Goal: Communication & Community: Participate in discussion

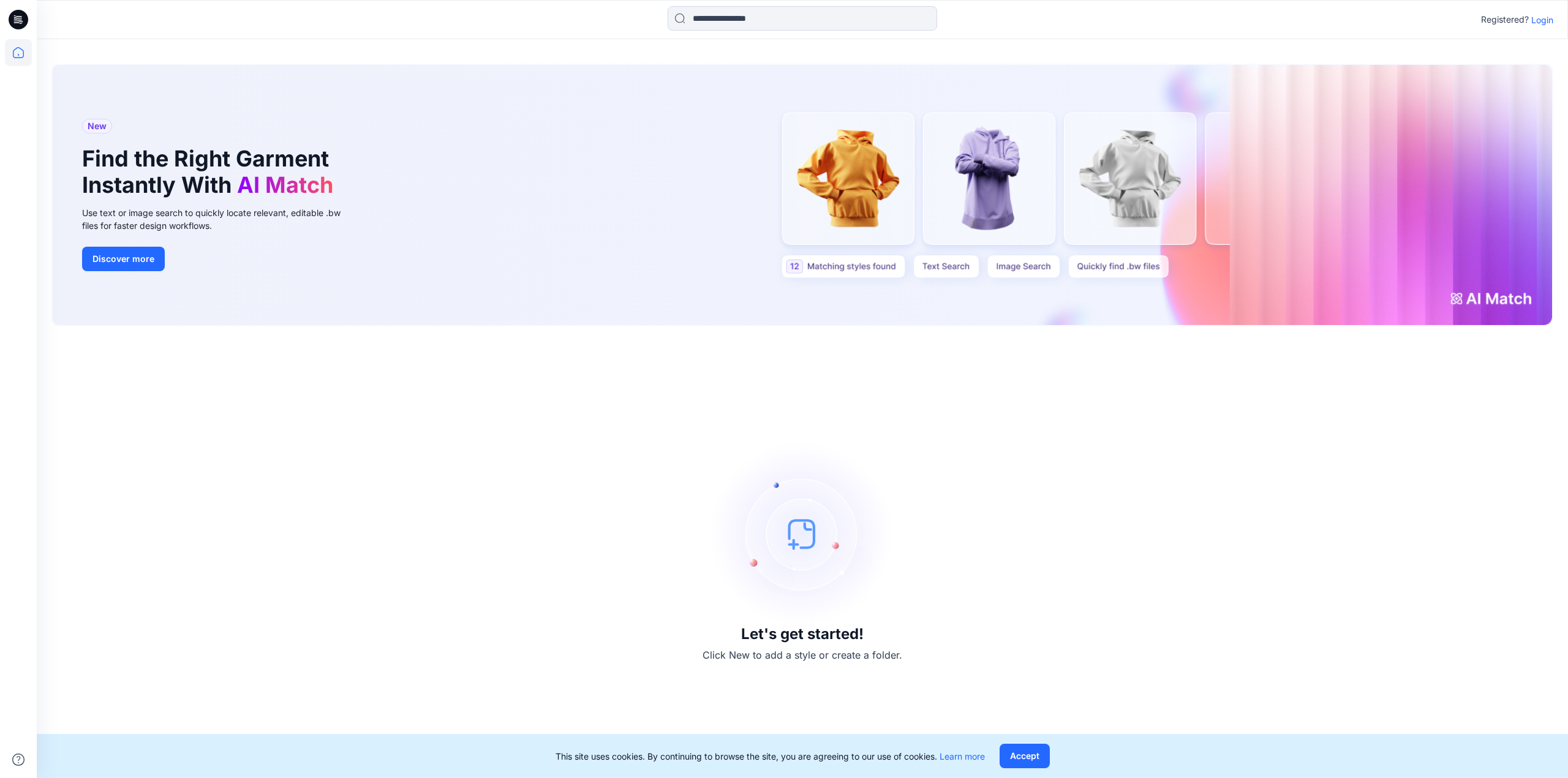
click at [1534, 15] on p "Login" at bounding box center [1542, 20] width 22 height 13
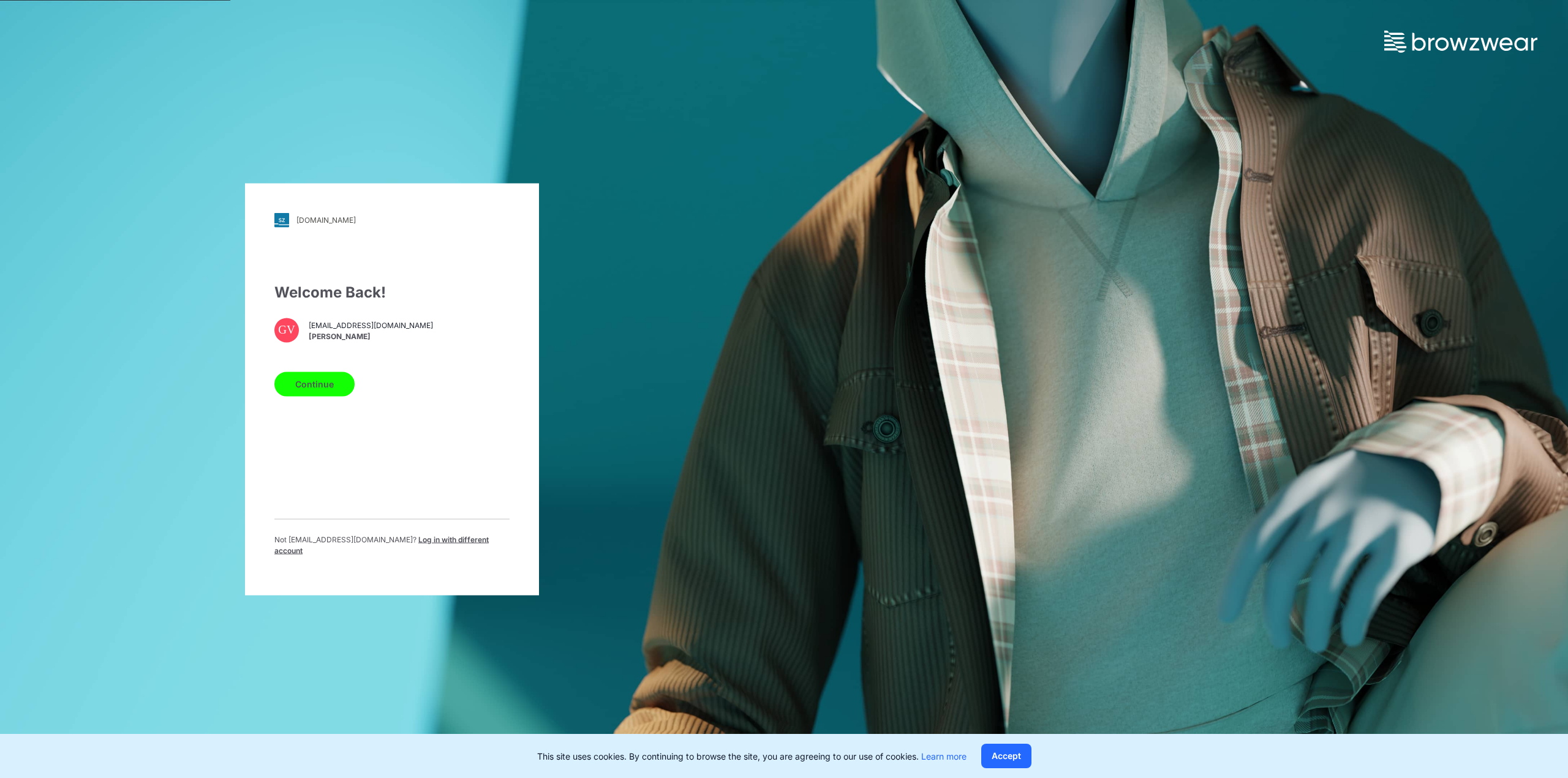
click at [317, 386] on button "Continue" at bounding box center [314, 384] width 80 height 25
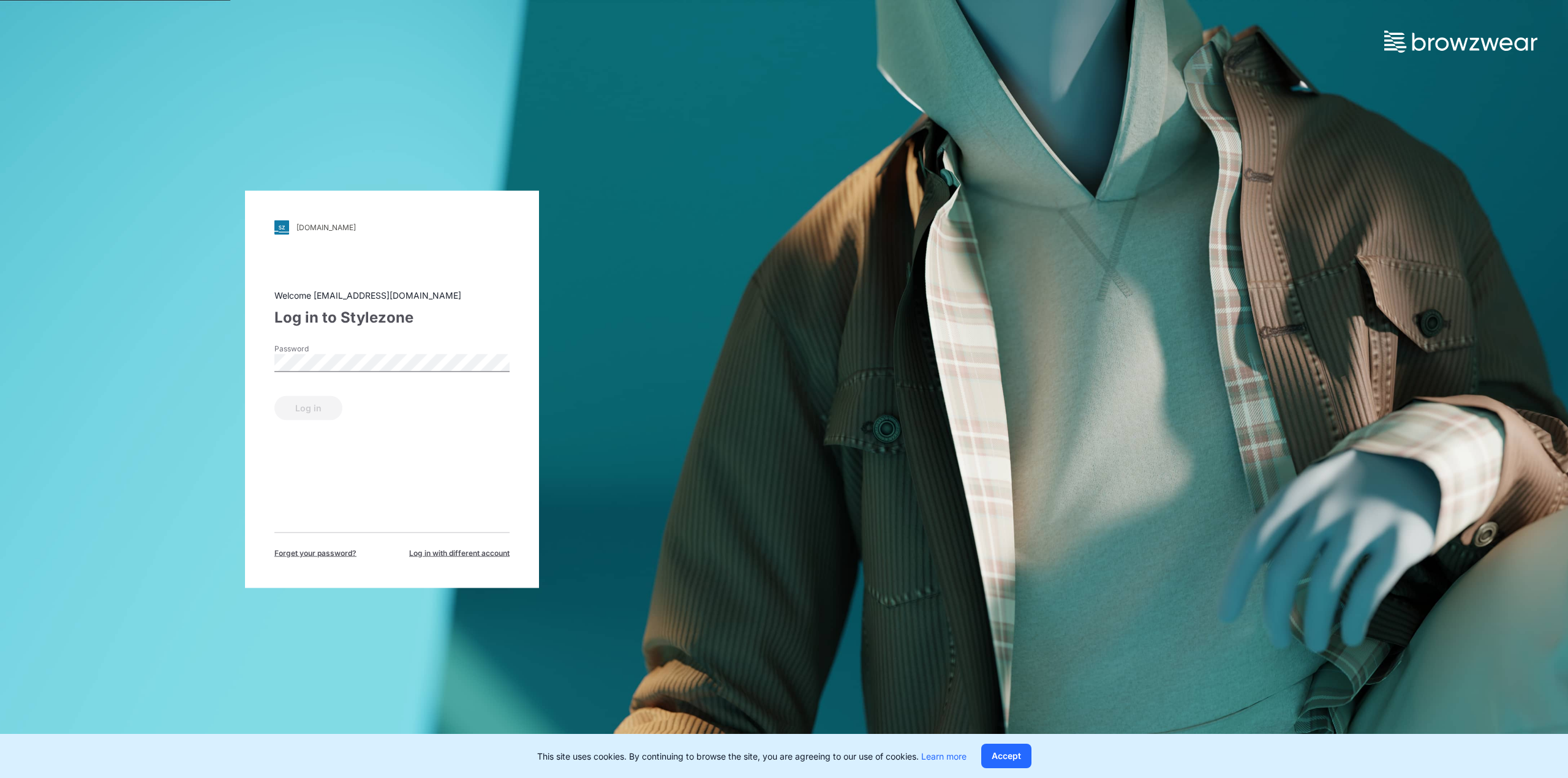
click at [337, 352] on label "Password" at bounding box center [317, 348] width 86 height 11
click at [294, 407] on button "Log in" at bounding box center [308, 408] width 68 height 25
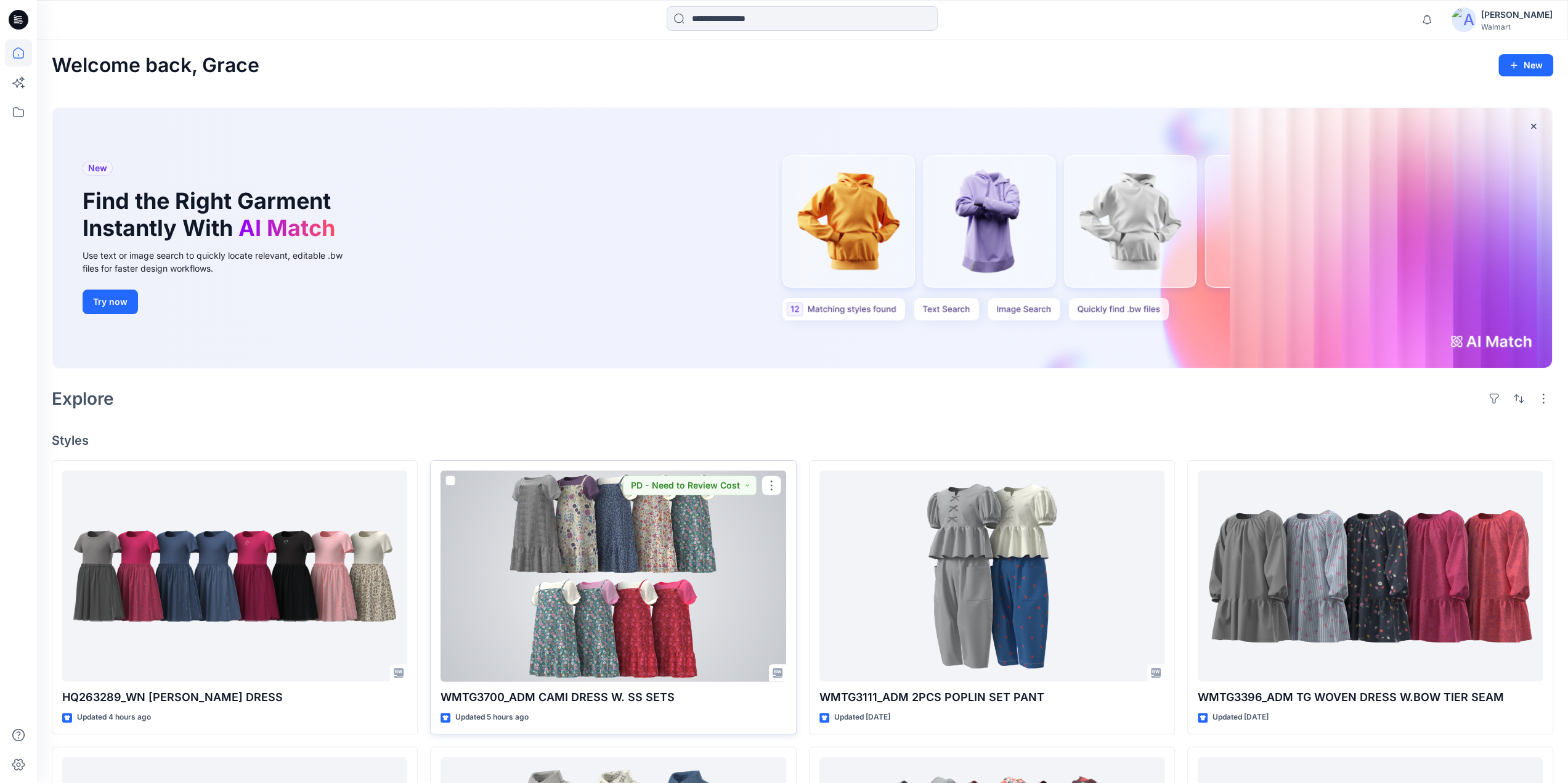
click at [625, 525] on div at bounding box center [613, 576] width 345 height 211
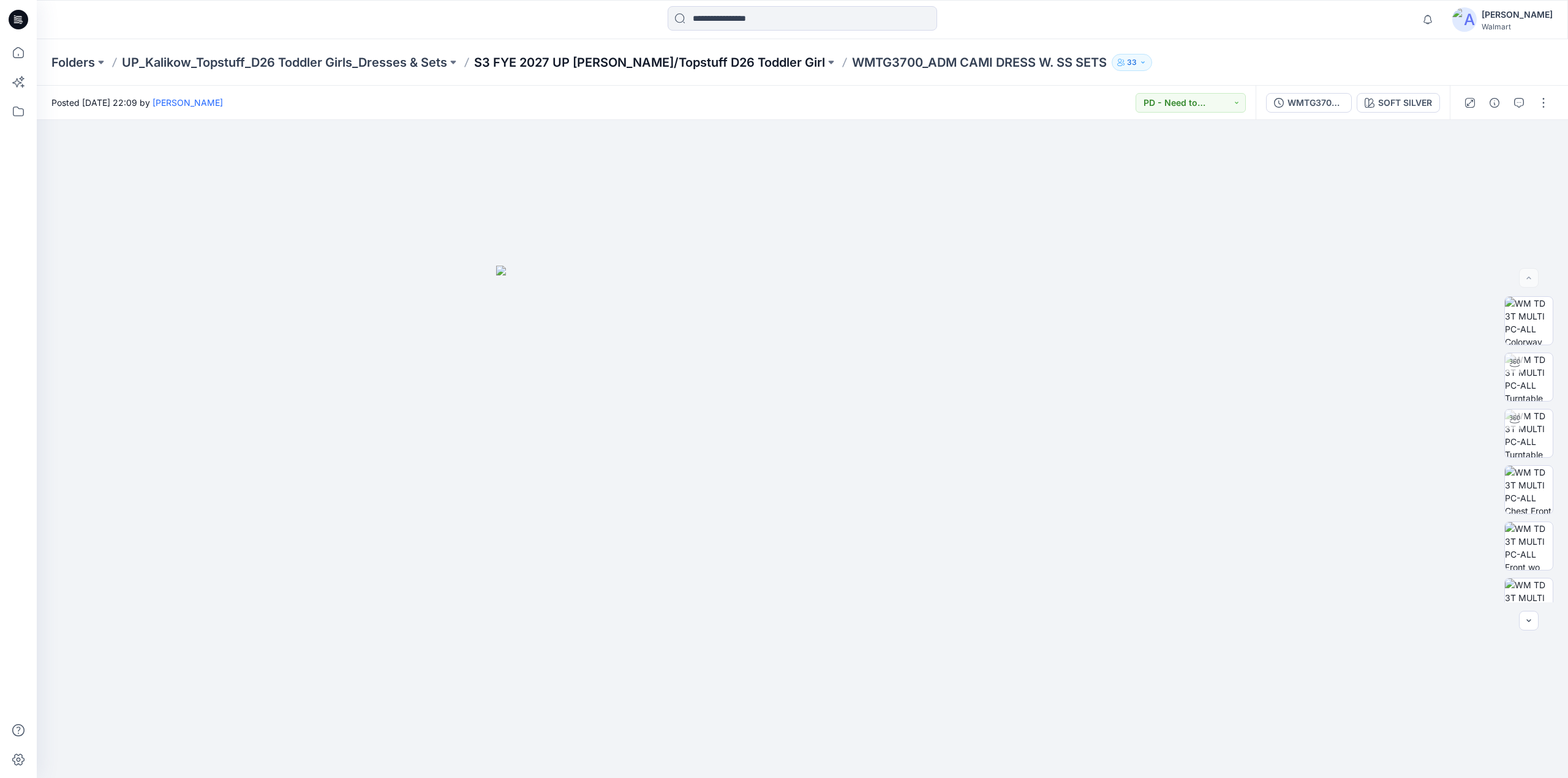
click at [604, 60] on p "S3 FYE 2027 UP [PERSON_NAME]/Topstuff D26 Toddler Girl" at bounding box center [649, 62] width 351 height 17
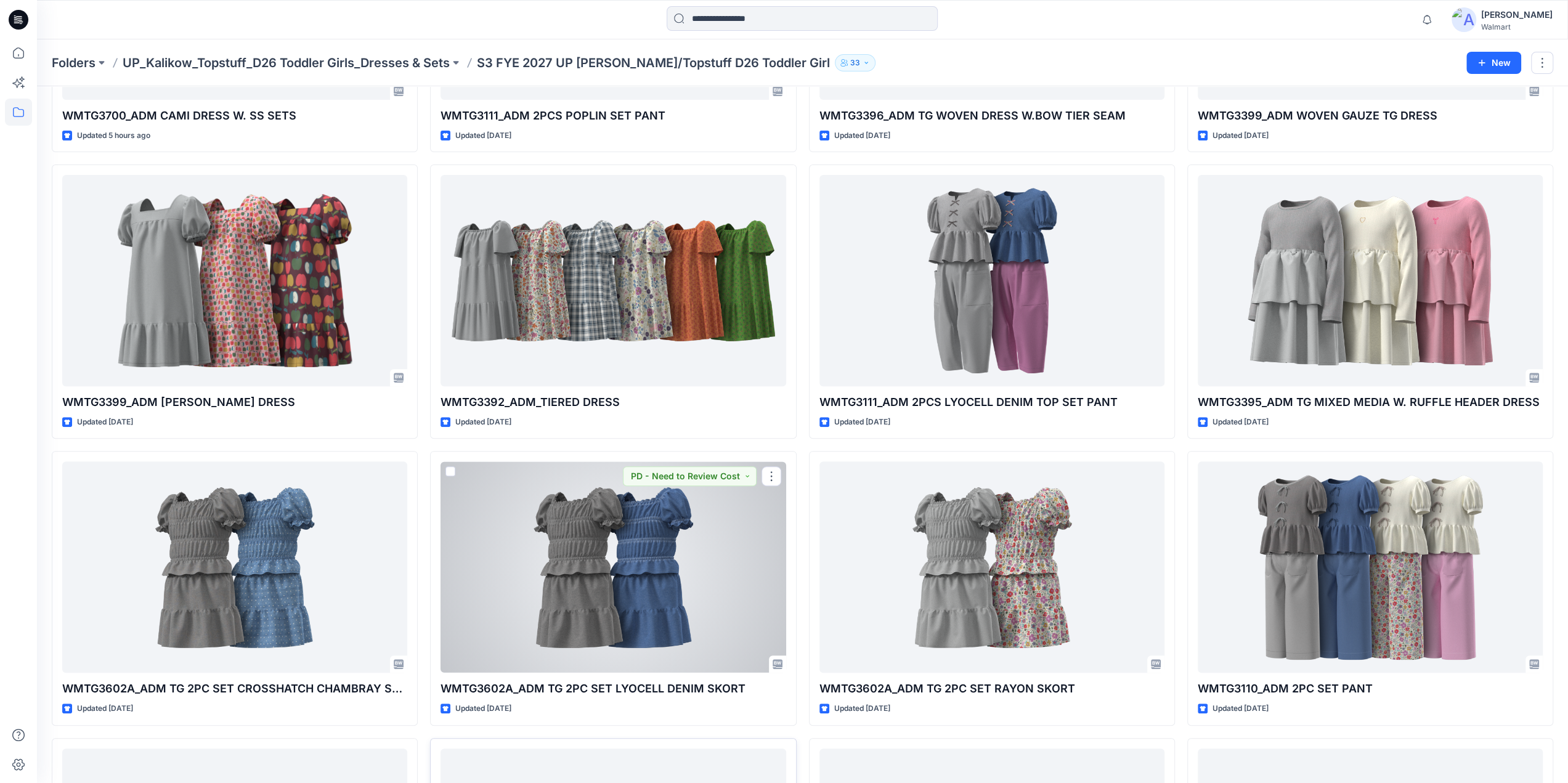
scroll to position [789, 0]
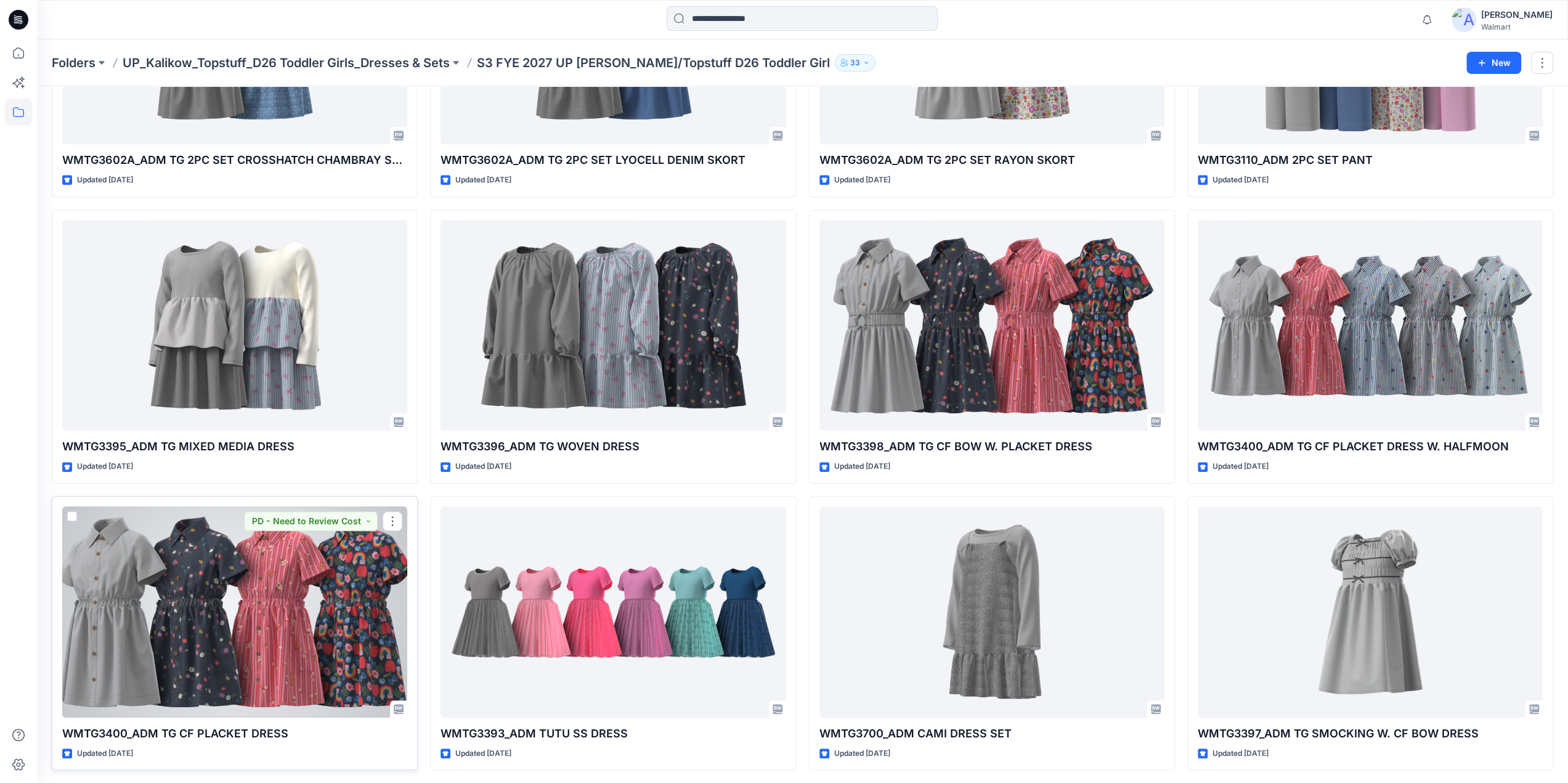
click at [267, 594] on div at bounding box center [234, 612] width 345 height 211
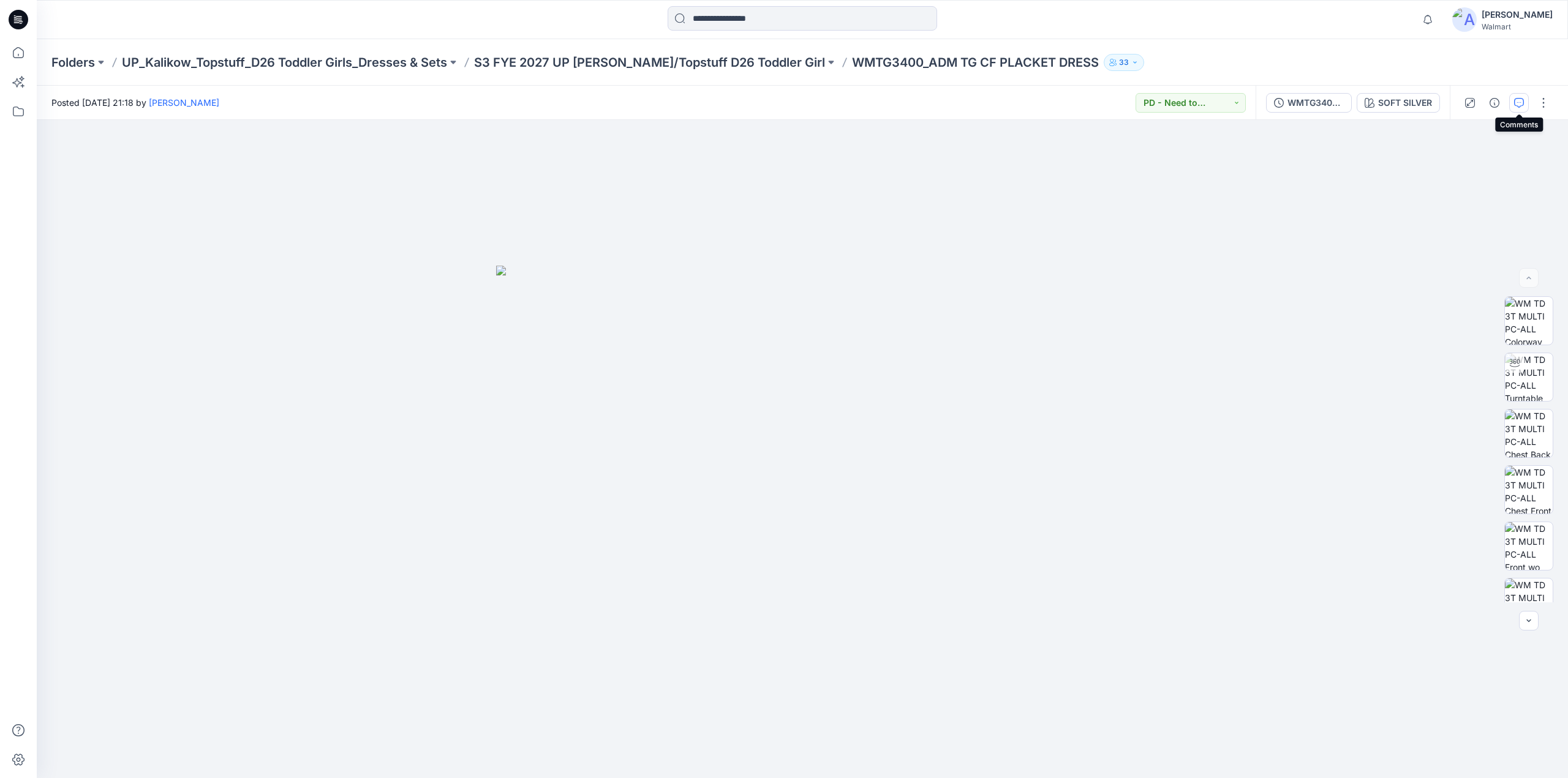
click at [1520, 103] on icon "button" at bounding box center [1519, 103] width 10 height 10
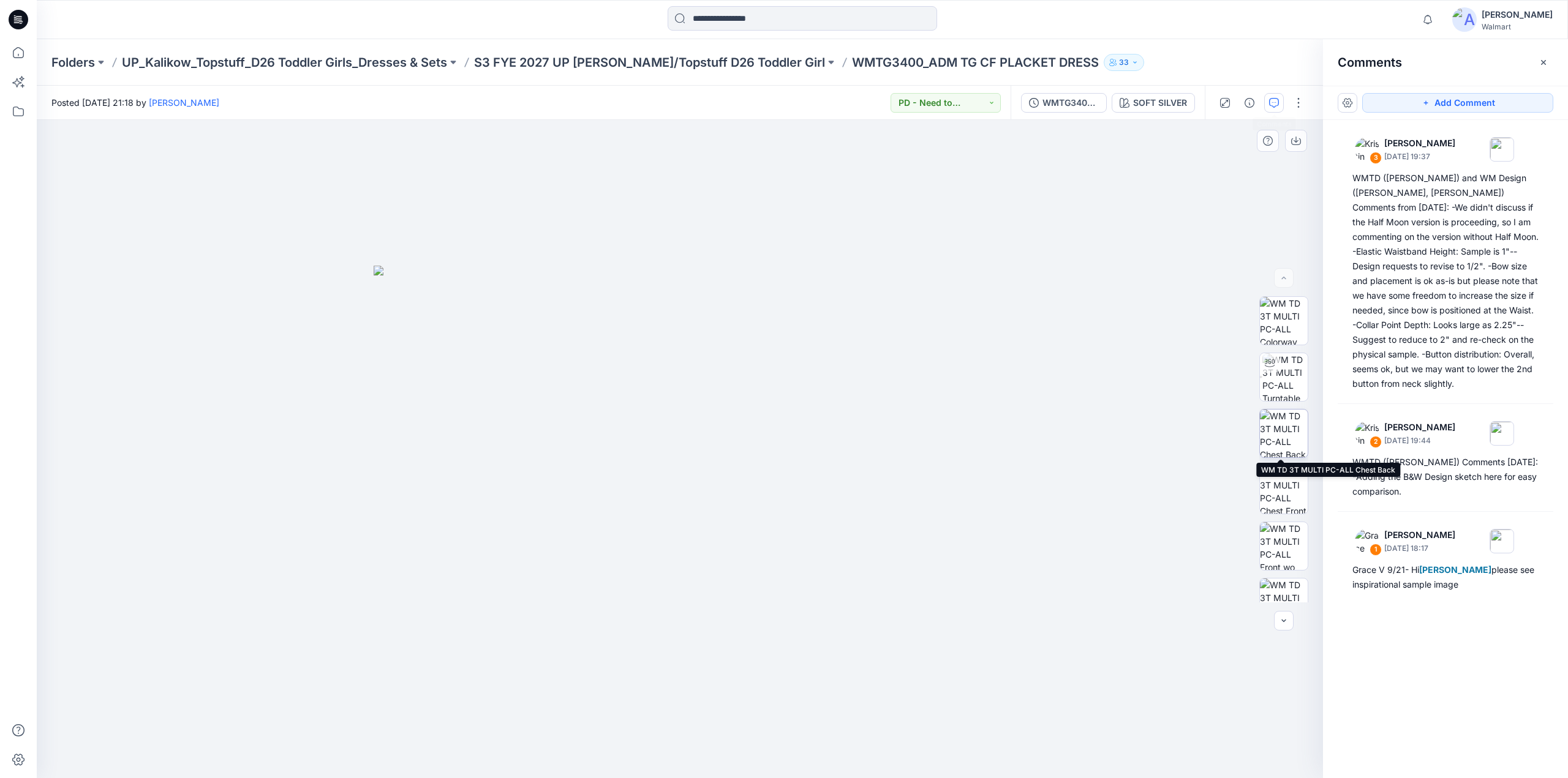
click at [1289, 439] on img at bounding box center [1284, 434] width 48 height 48
click at [1286, 333] on img at bounding box center [1284, 321] width 48 height 48
click at [1274, 349] on img at bounding box center [1284, 353] width 48 height 48
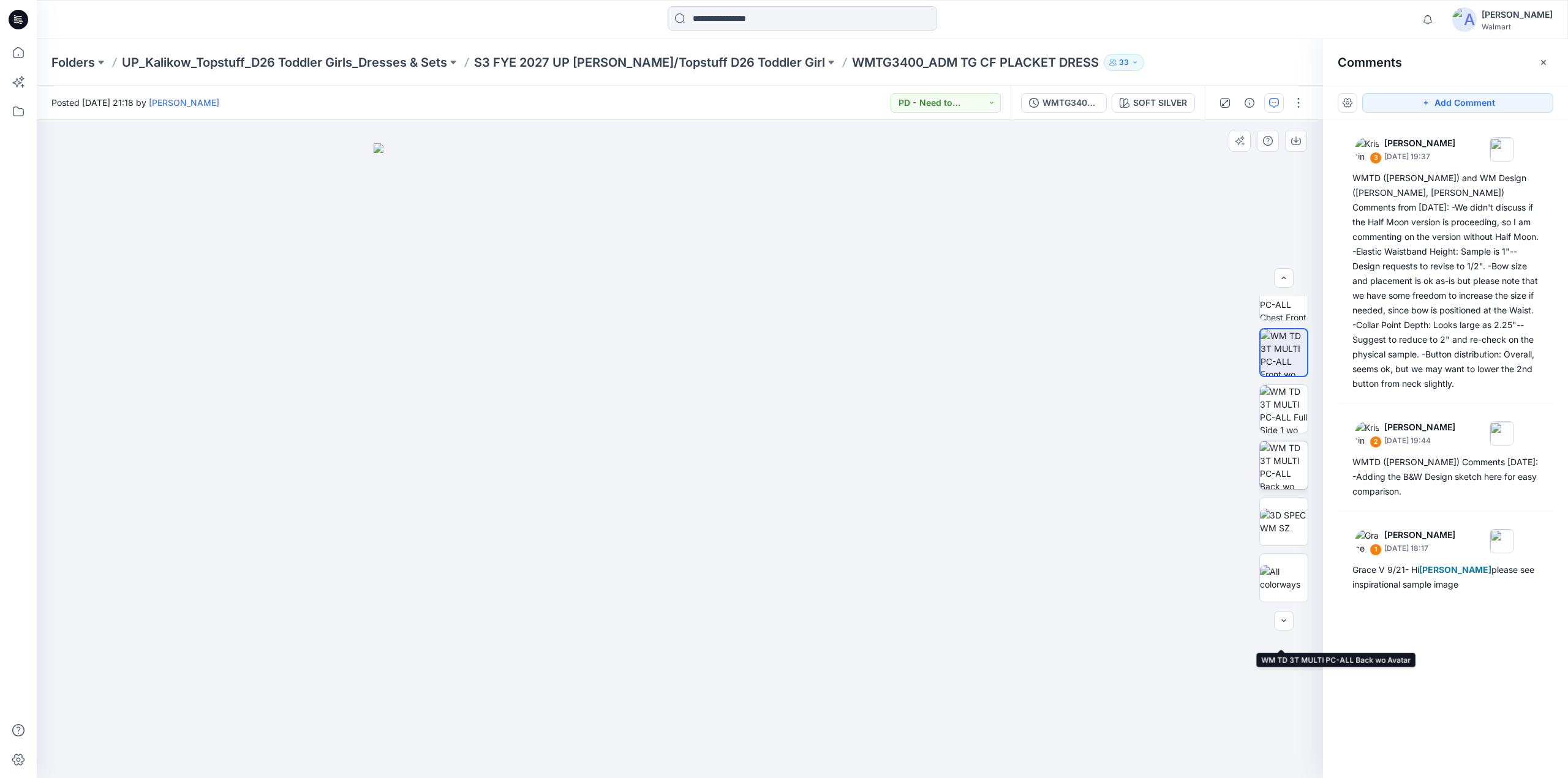
scroll to position [0, 0]
click at [629, 68] on p "S3 FYE 2027 UP [PERSON_NAME]/Topstuff D26 Toddler Girl" at bounding box center [649, 62] width 351 height 17
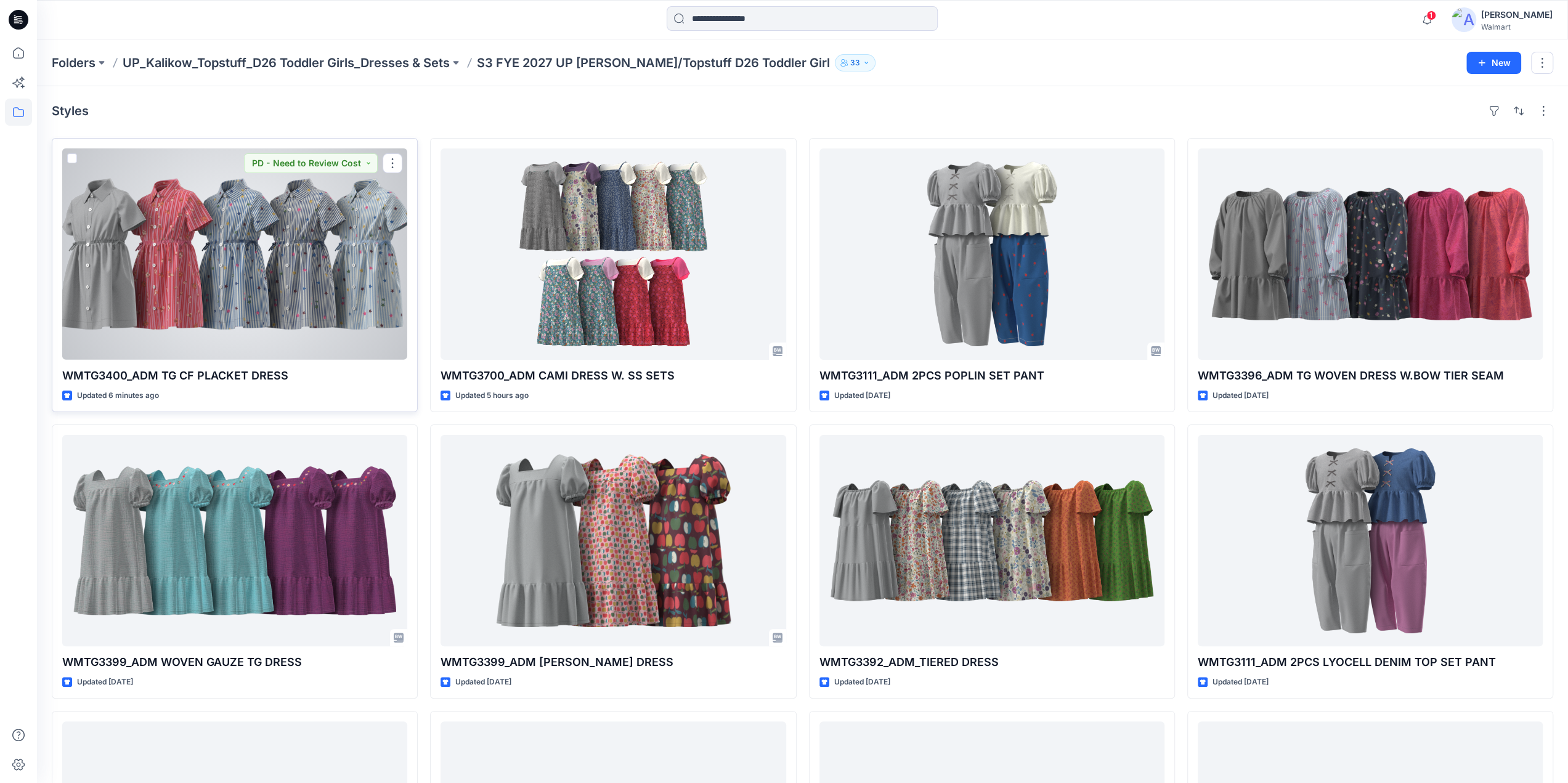
click at [263, 246] on div at bounding box center [234, 254] width 345 height 211
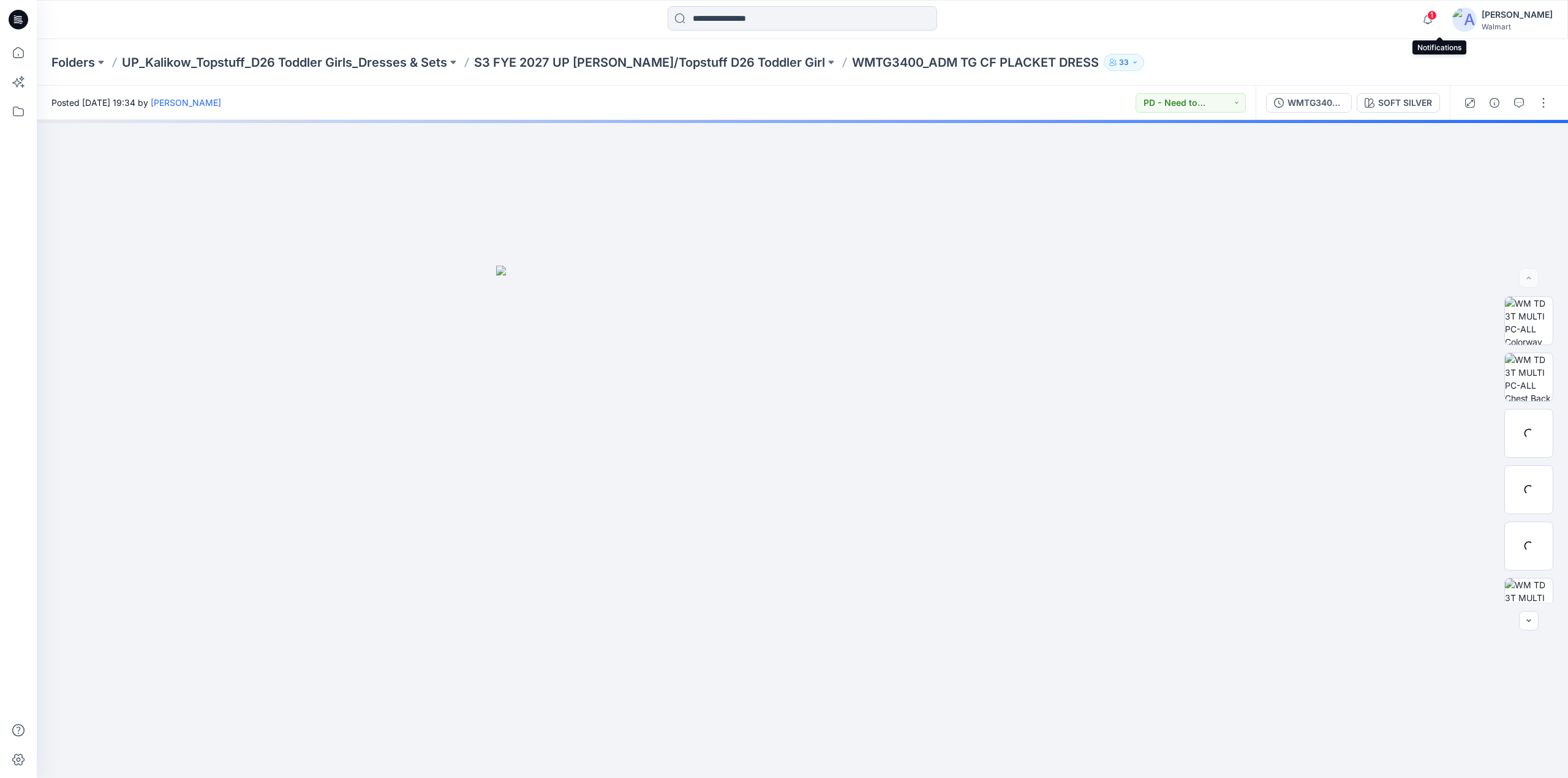
click at [1437, 14] on span "1" at bounding box center [1432, 15] width 10 height 10
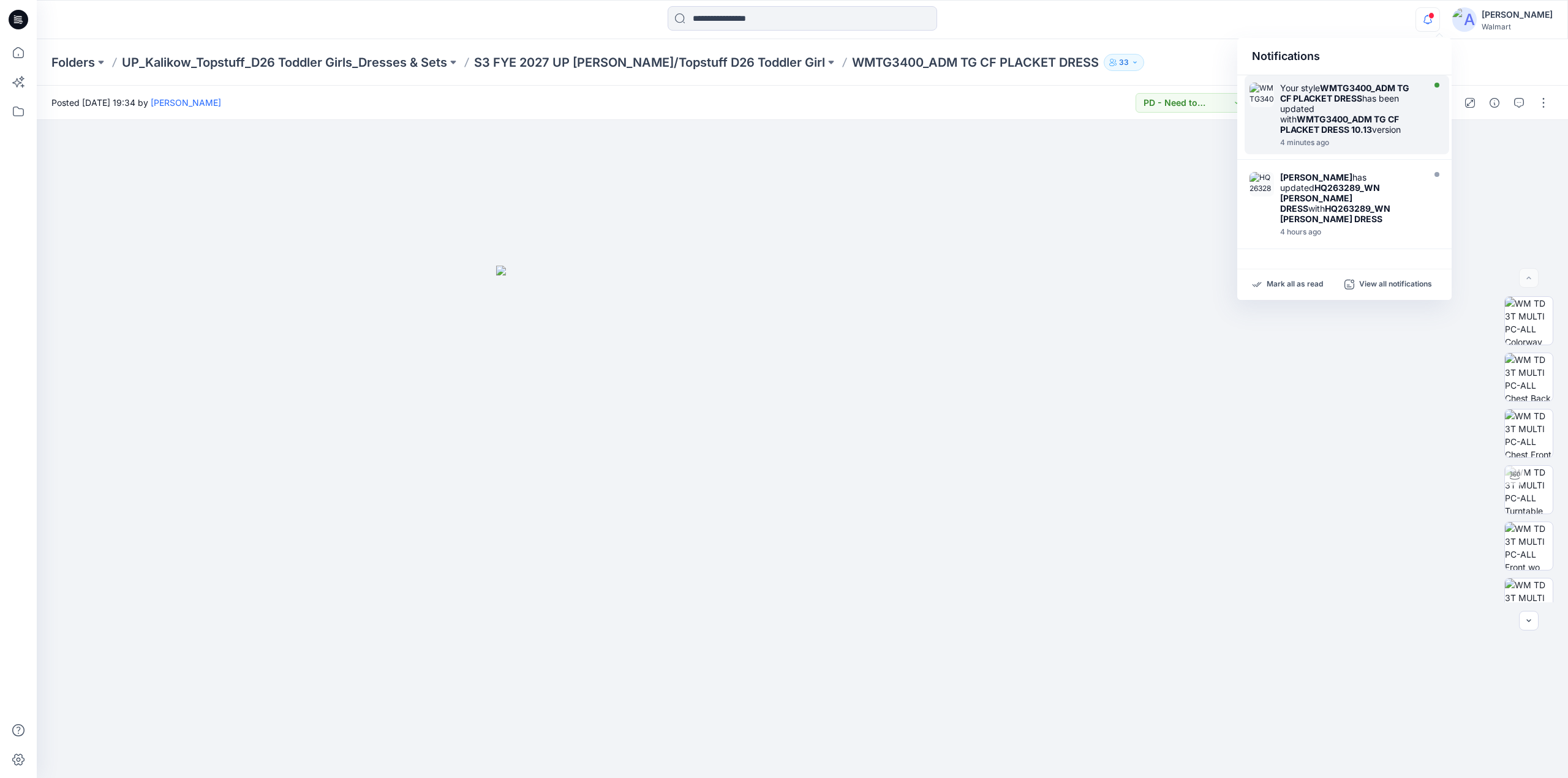
click at [1361, 105] on div "Your style WMTG3400_ADM TG CF PLACKET DRESS has been updated with WMTG3400_ADM …" at bounding box center [1350, 108] width 141 height 52
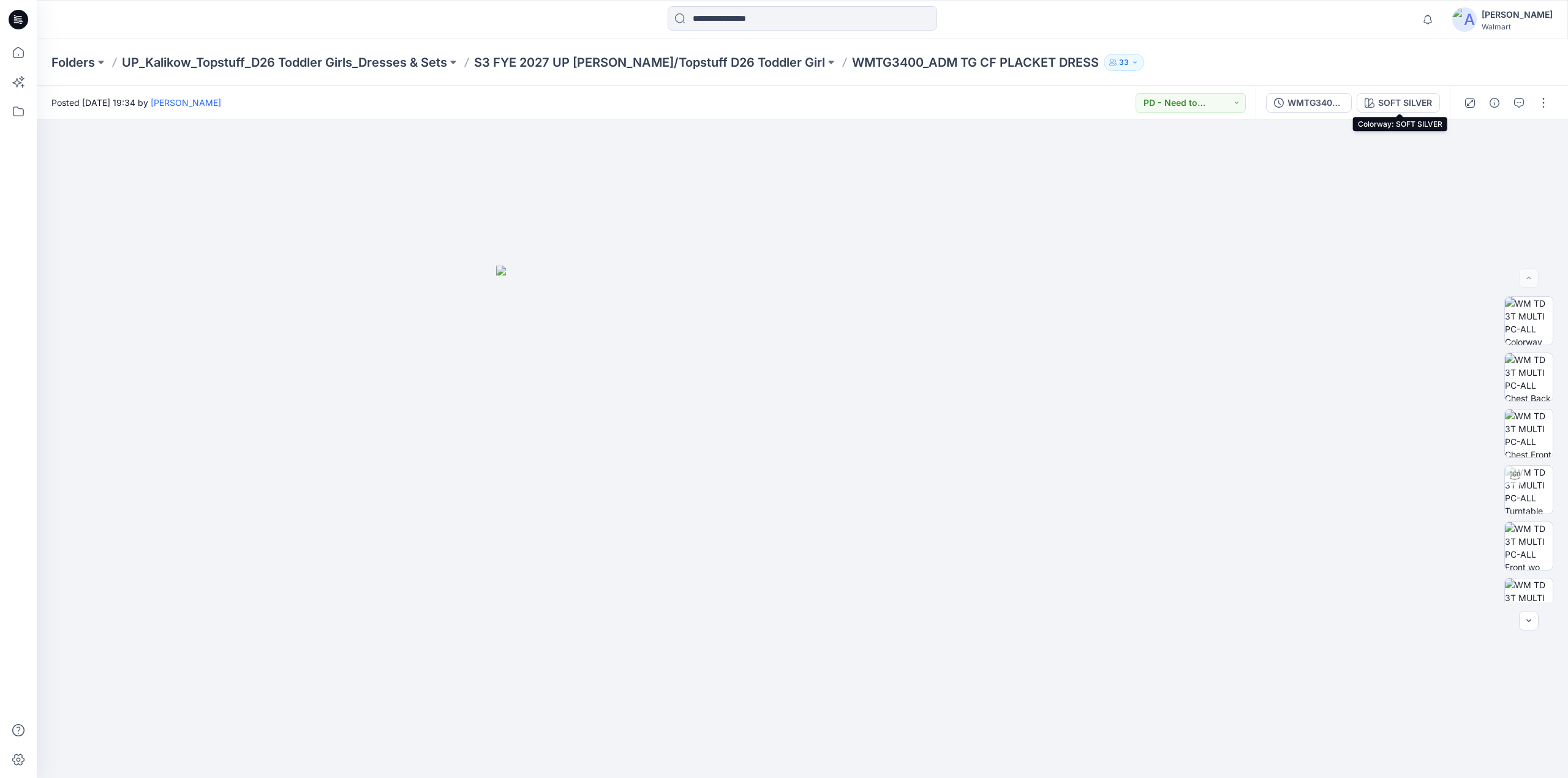
click at [1397, 98] on div "SOFT SILVER" at bounding box center [1405, 103] width 54 height 14
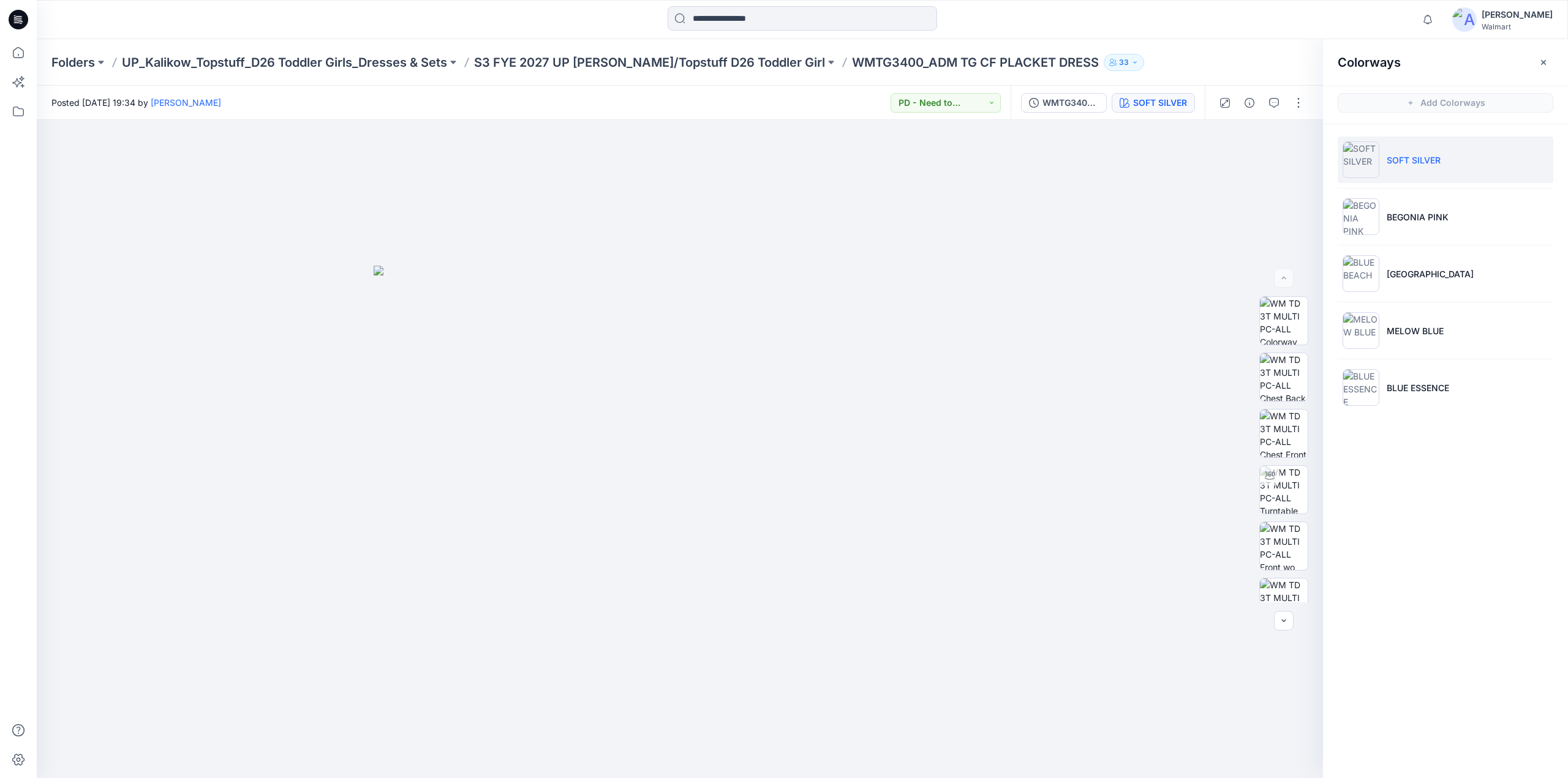
click at [1398, 166] on li "SOFT SILVER" at bounding box center [1445, 160] width 216 height 47
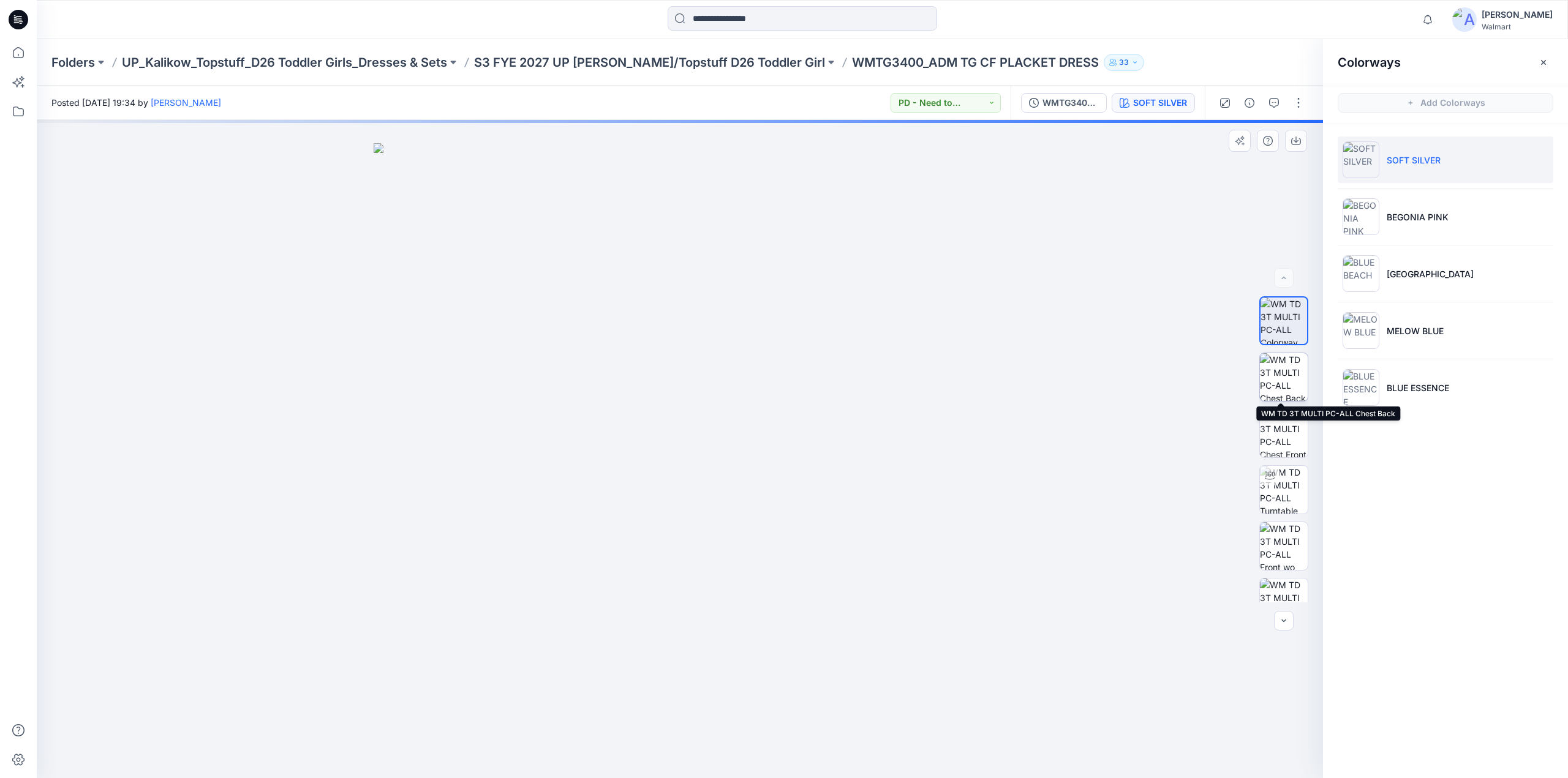
click at [1286, 380] on img at bounding box center [1284, 377] width 48 height 48
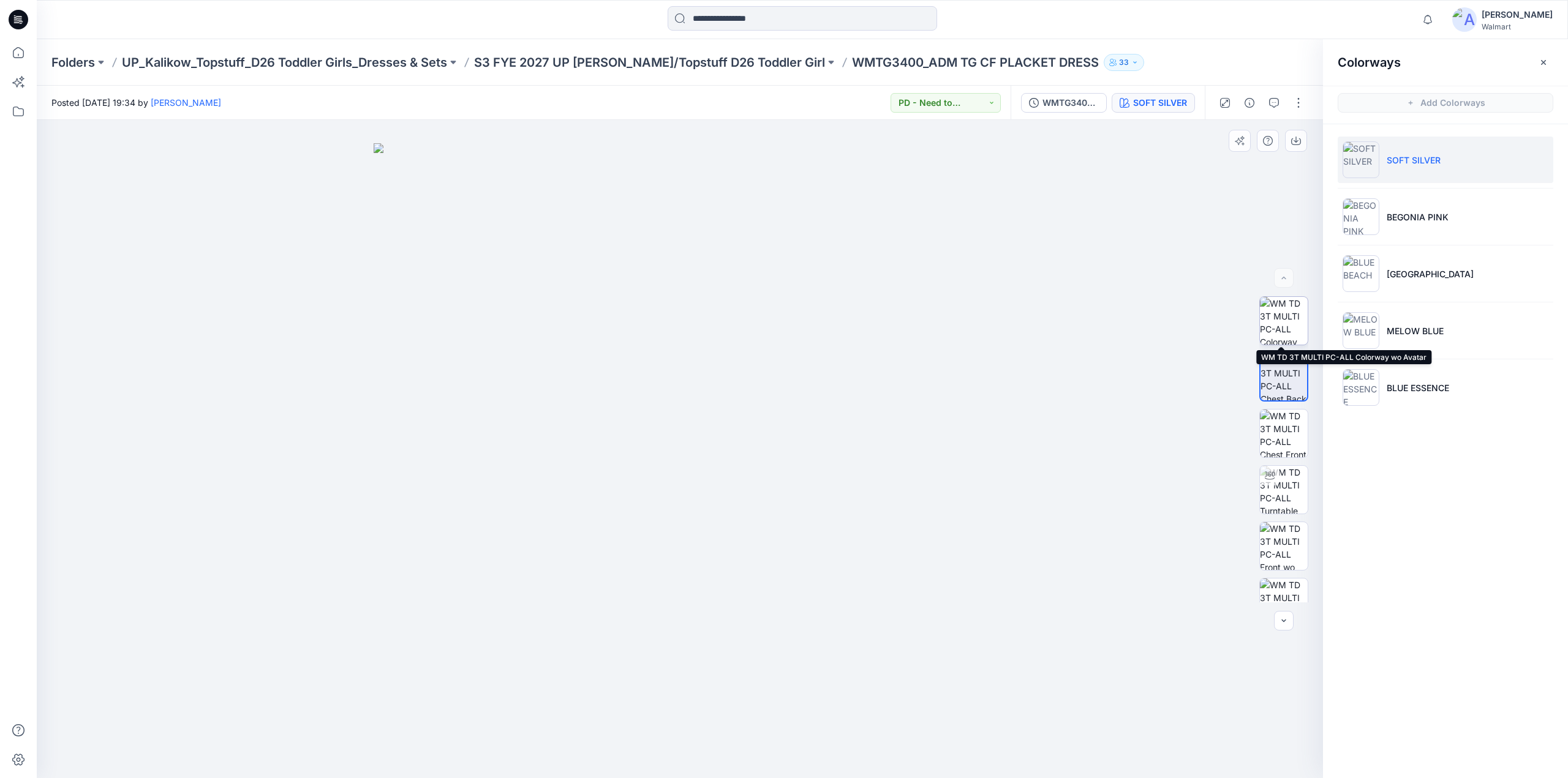
click at [1286, 329] on img at bounding box center [1284, 321] width 48 height 48
click at [1275, 421] on img at bounding box center [1284, 434] width 48 height 48
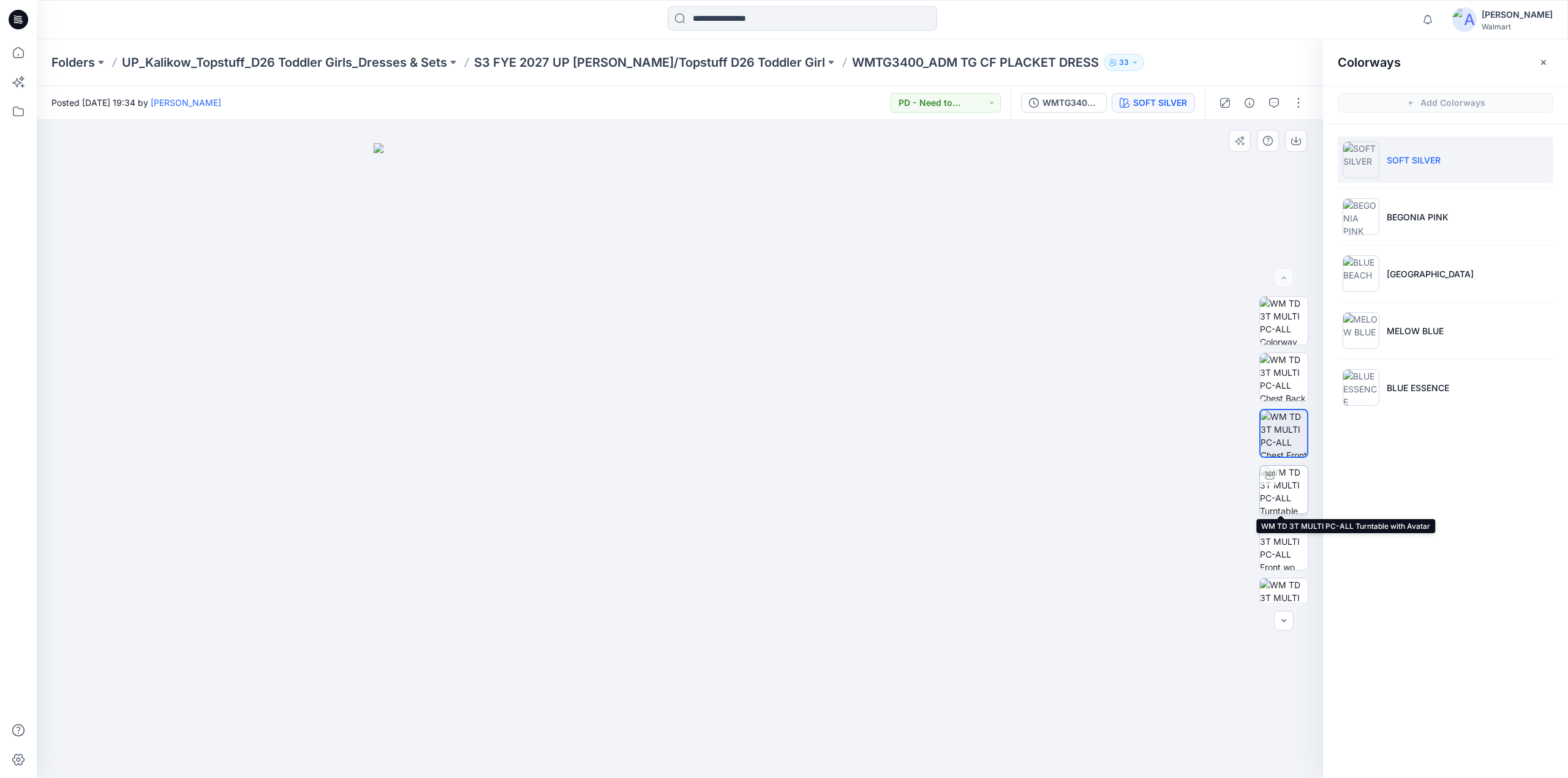
click at [1283, 493] on img at bounding box center [1284, 490] width 48 height 48
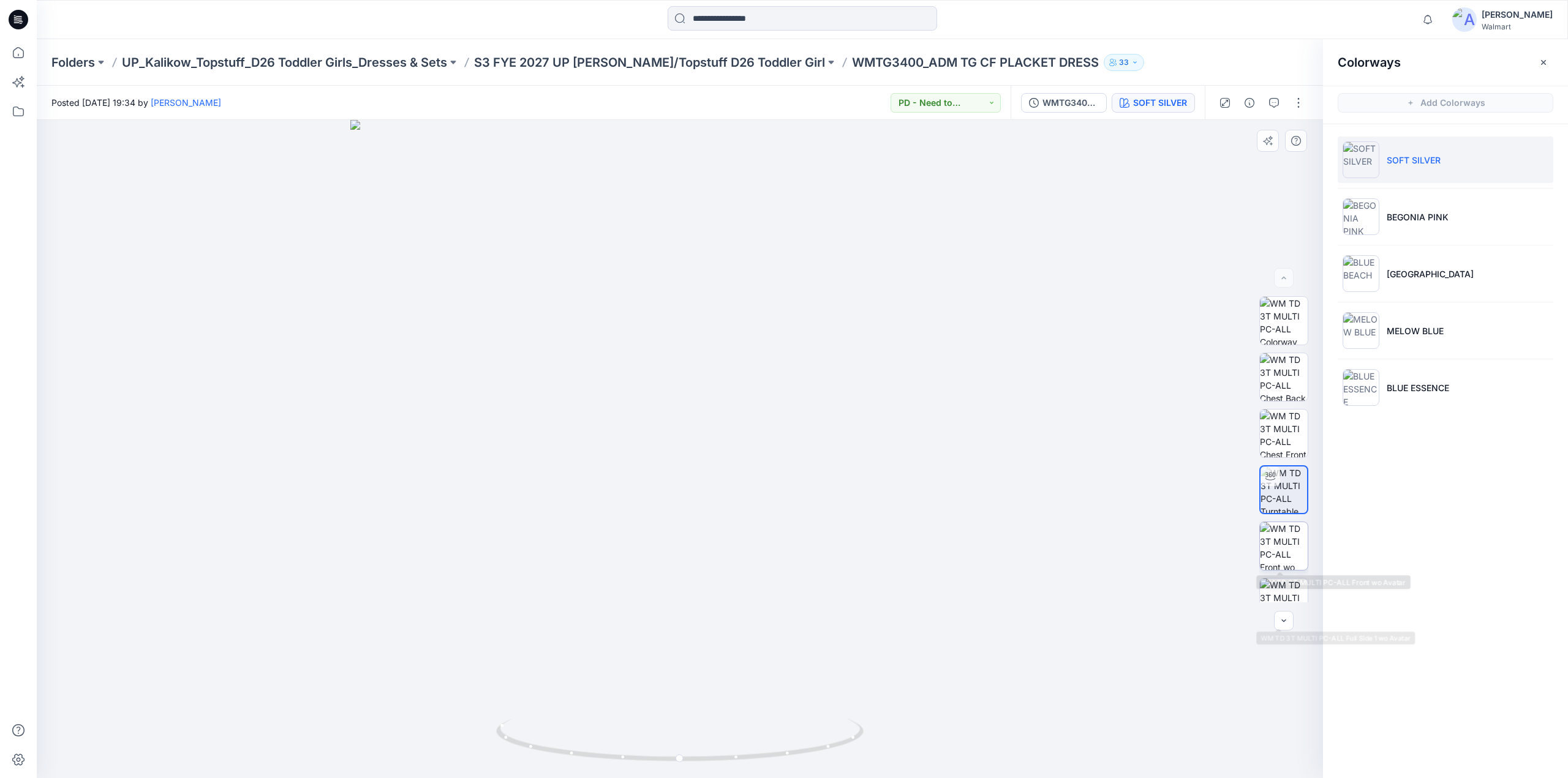
click at [1273, 559] on img at bounding box center [1284, 546] width 48 height 48
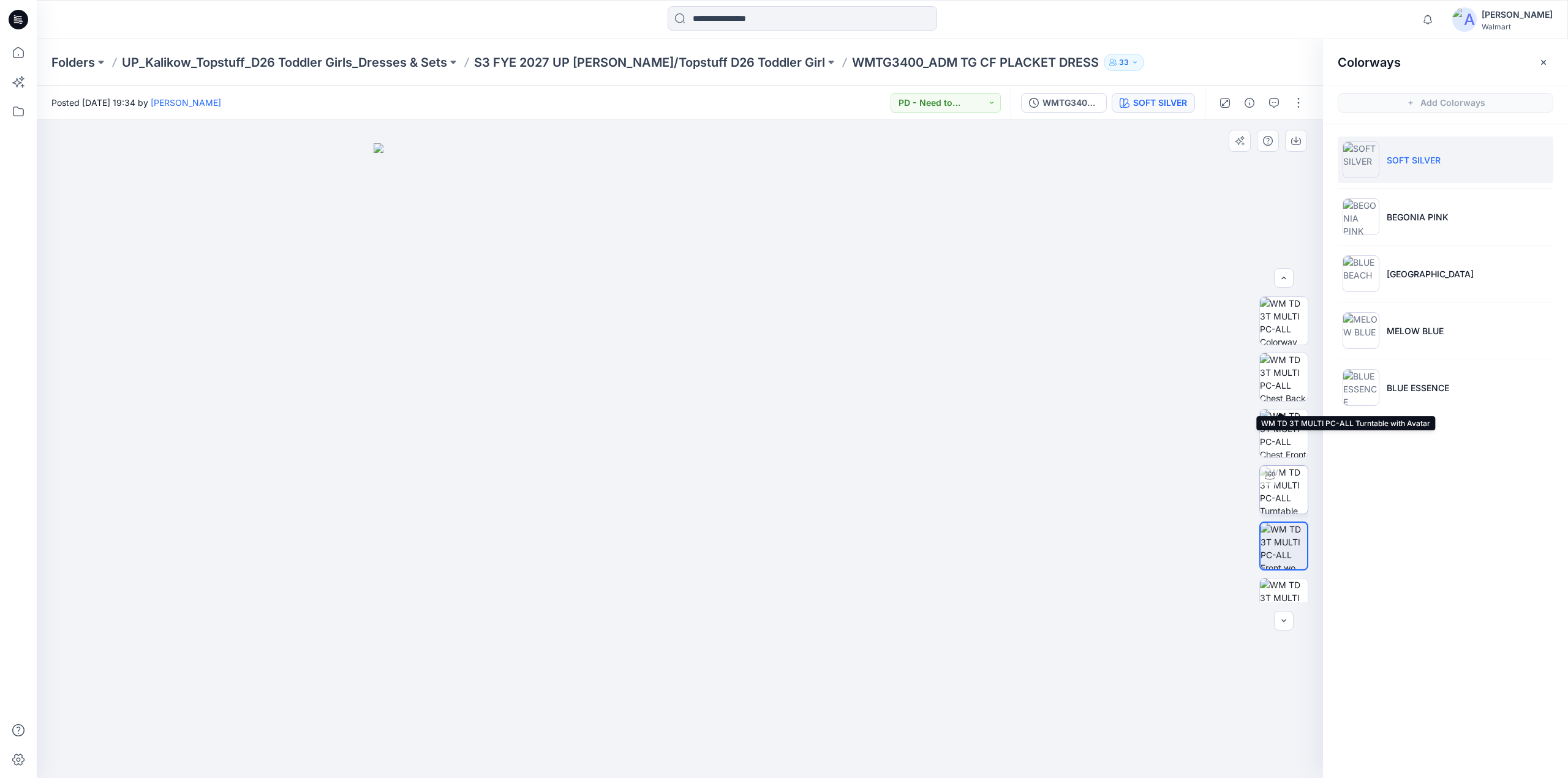
scroll to position [137, 0]
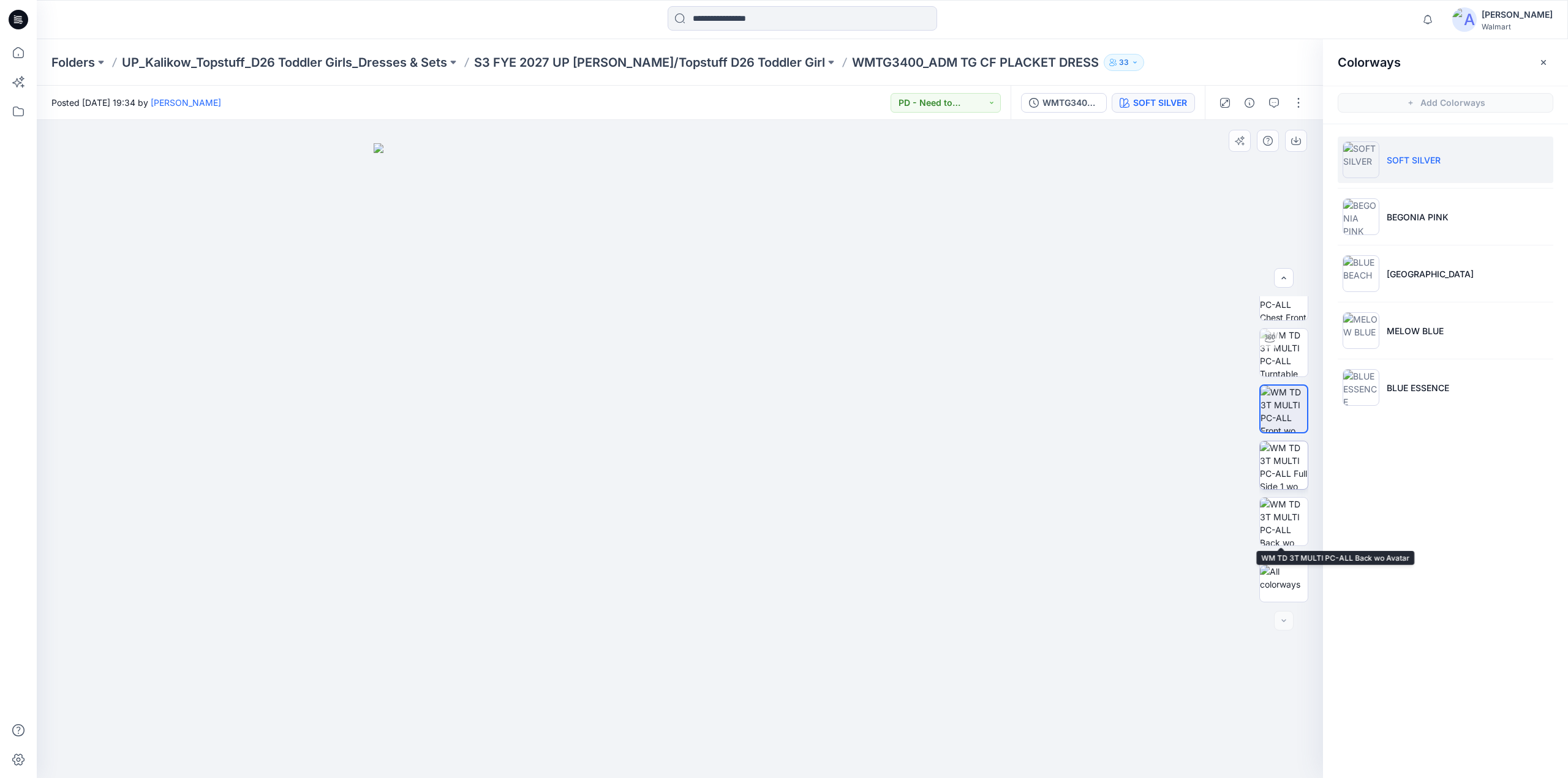
click at [1275, 478] on img at bounding box center [1284, 465] width 48 height 48
click at [1278, 521] on img at bounding box center [1284, 522] width 48 height 48
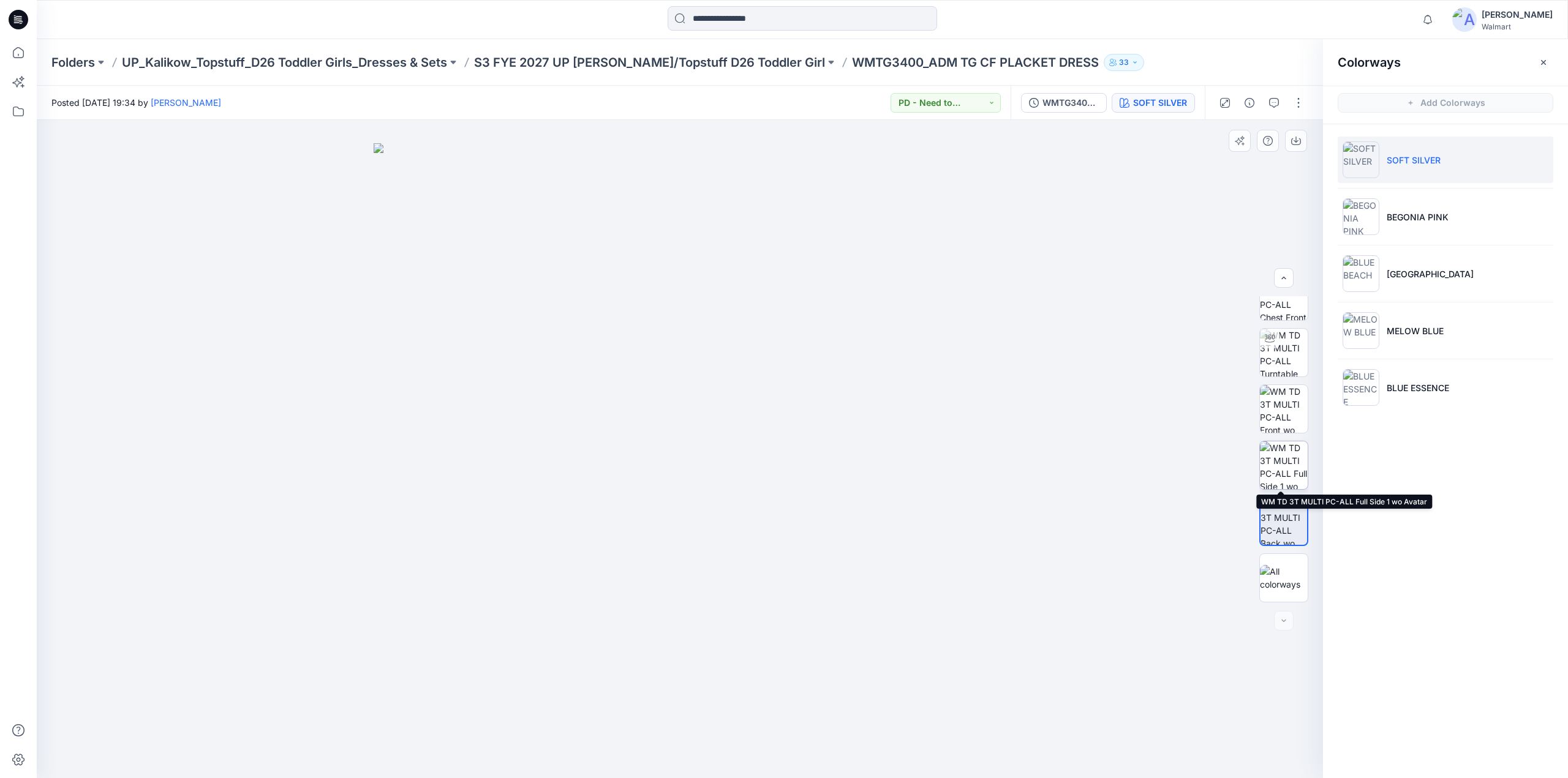
click at [1277, 464] on img at bounding box center [1284, 465] width 48 height 48
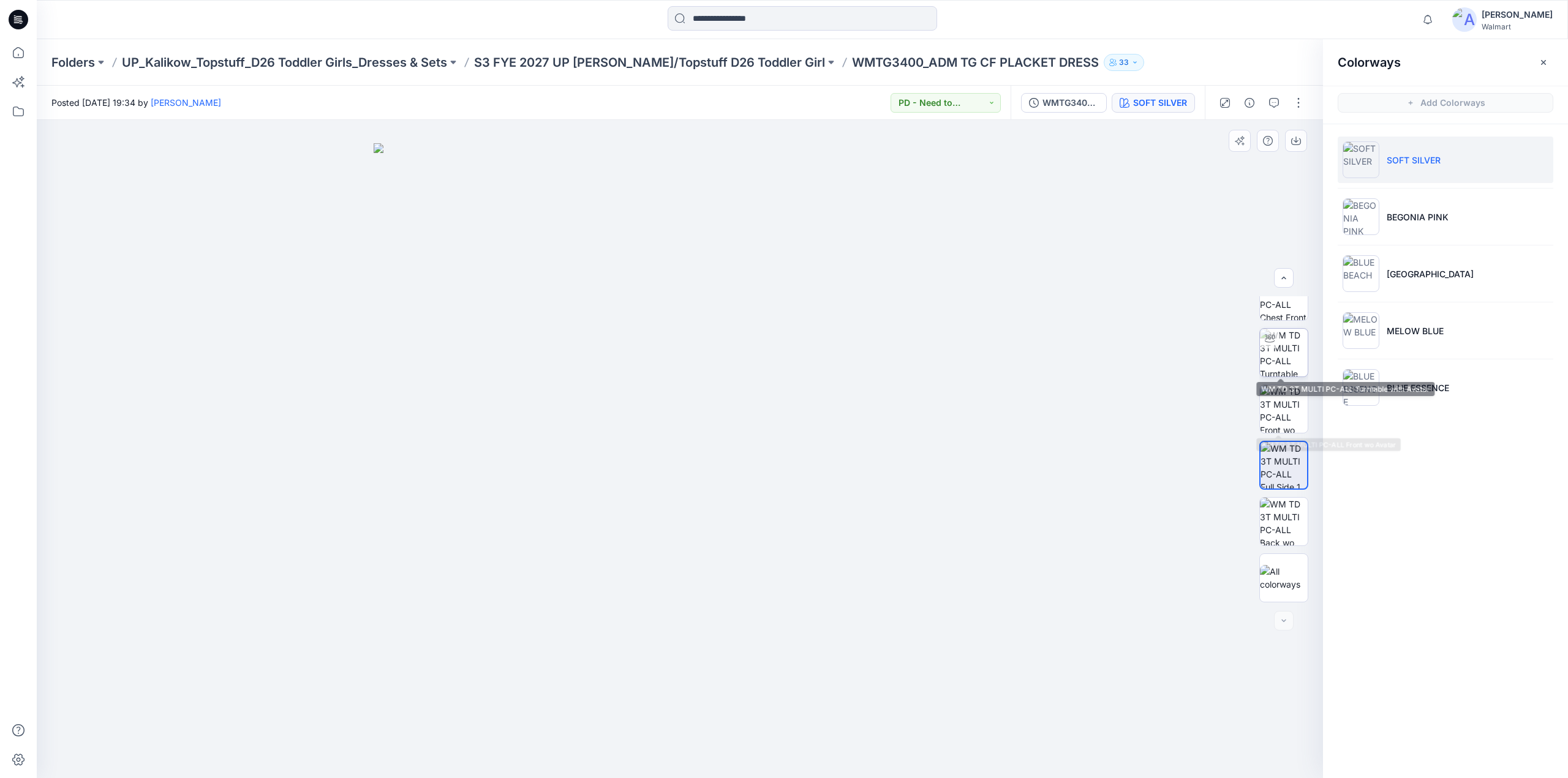
click at [1279, 352] on img at bounding box center [1284, 353] width 48 height 48
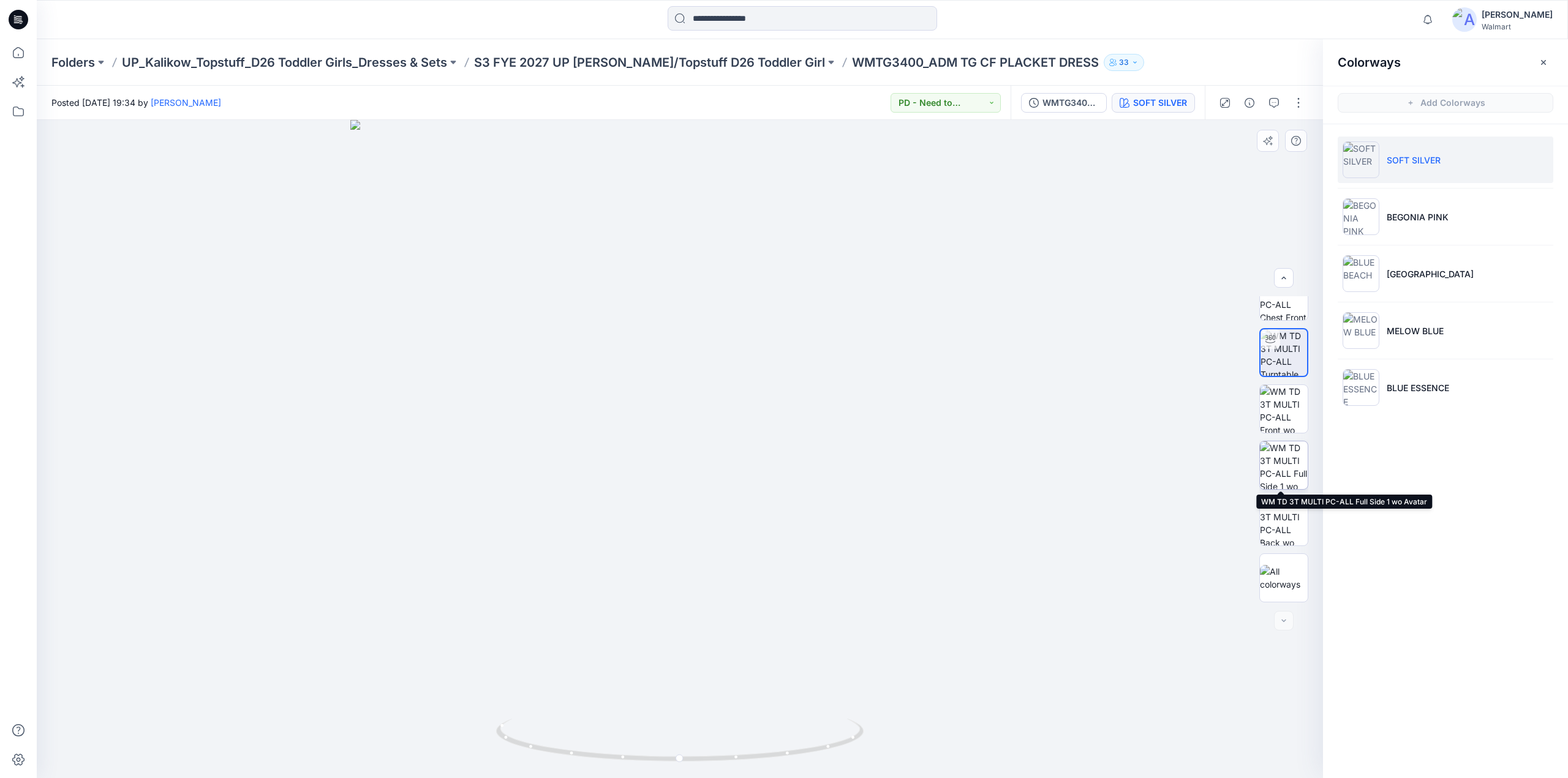
click at [1280, 457] on img at bounding box center [1284, 465] width 48 height 48
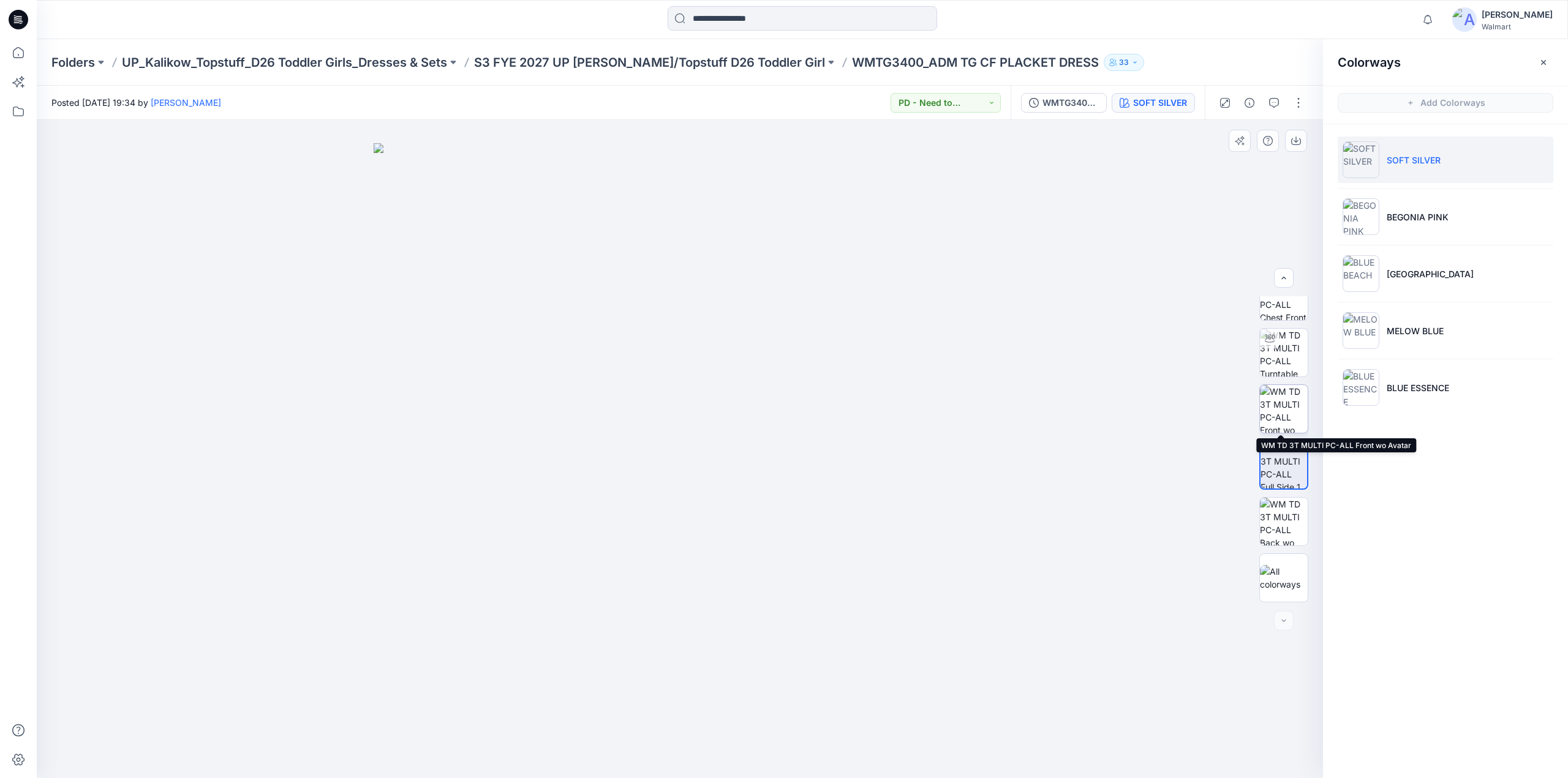
click at [1286, 410] on img at bounding box center [1284, 409] width 48 height 48
click at [1286, 468] on img at bounding box center [1284, 465] width 48 height 48
click at [1286, 521] on img at bounding box center [1284, 522] width 48 height 48
click at [1272, 103] on icon "button" at bounding box center [1274, 103] width 10 height 10
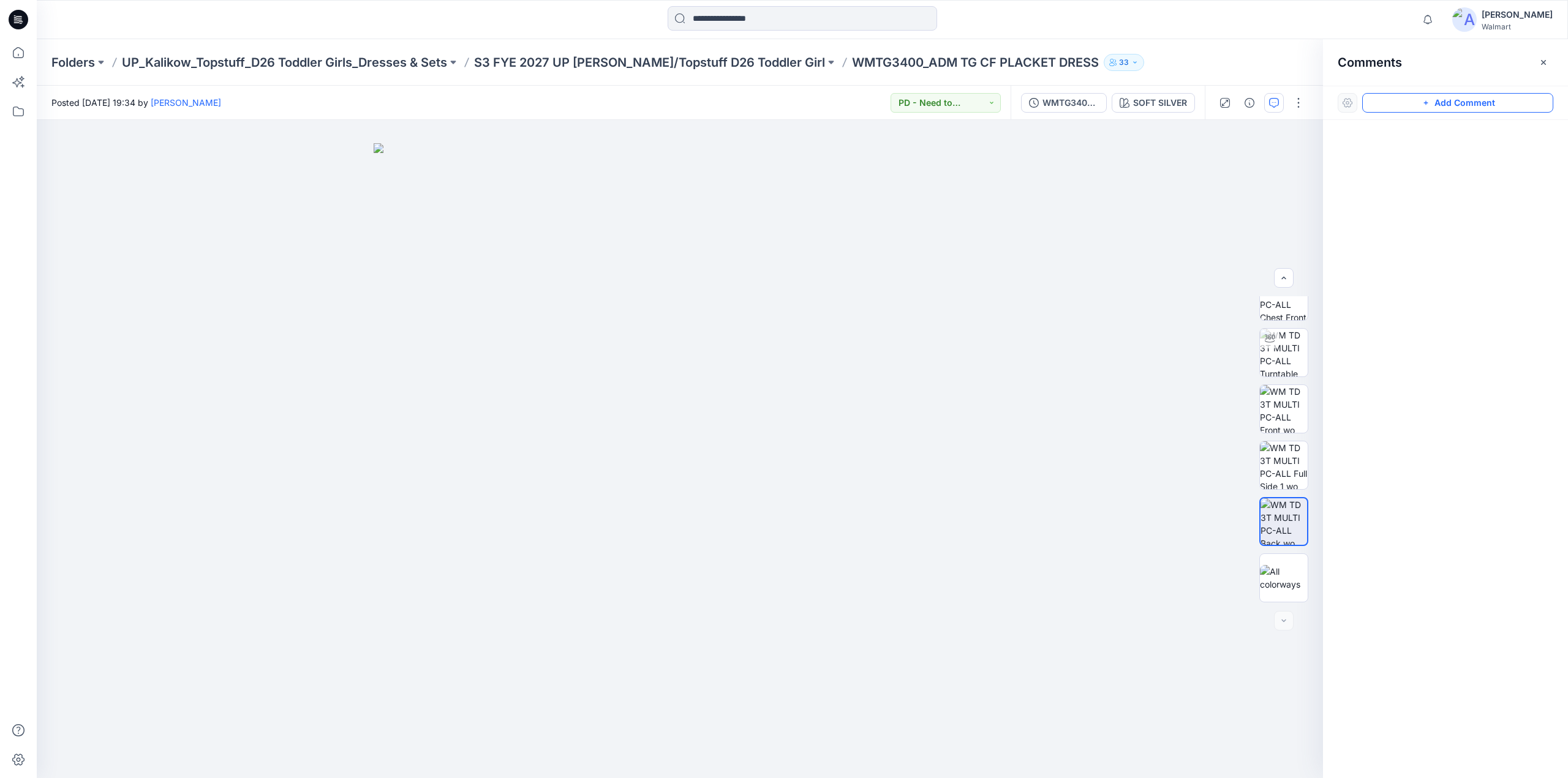
click at [1413, 105] on button "Add Comment" at bounding box center [1458, 103] width 191 height 20
click at [1371, 104] on button "Click on the style to leave a comment" at bounding box center [1458, 103] width 191 height 20
click at [1285, 353] on img at bounding box center [1284, 353] width 48 height 48
click at [1393, 103] on button "Add Comment" at bounding box center [1458, 103] width 191 height 20
click at [717, 277] on div "1" at bounding box center [680, 449] width 1286 height 658
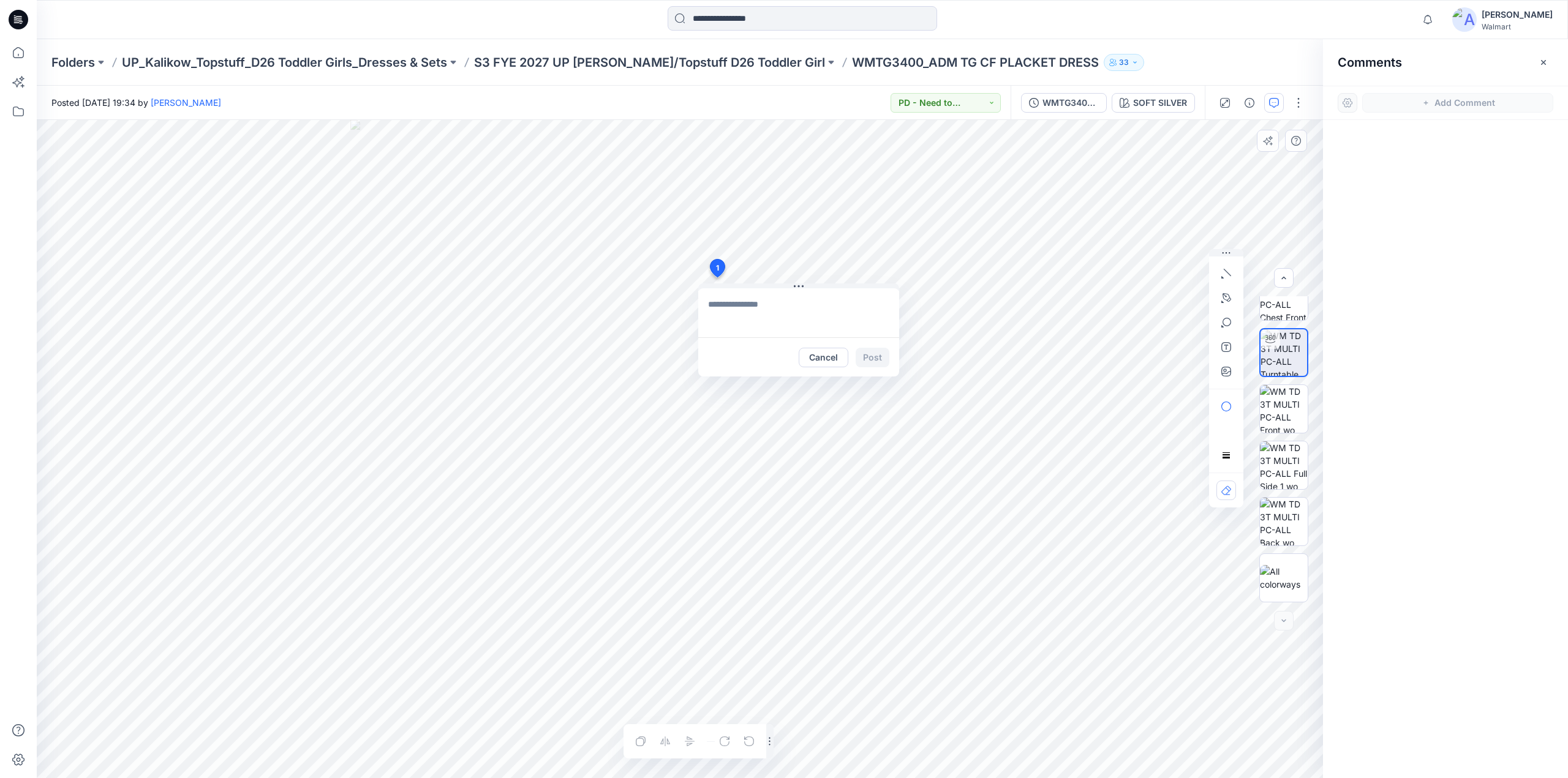
click at [764, 299] on textarea at bounding box center [799, 312] width 201 height 49
type textarea "*"
click at [832, 317] on textarea "**********" at bounding box center [799, 312] width 201 height 49
click at [834, 326] on textarea "**********" at bounding box center [799, 312] width 201 height 49
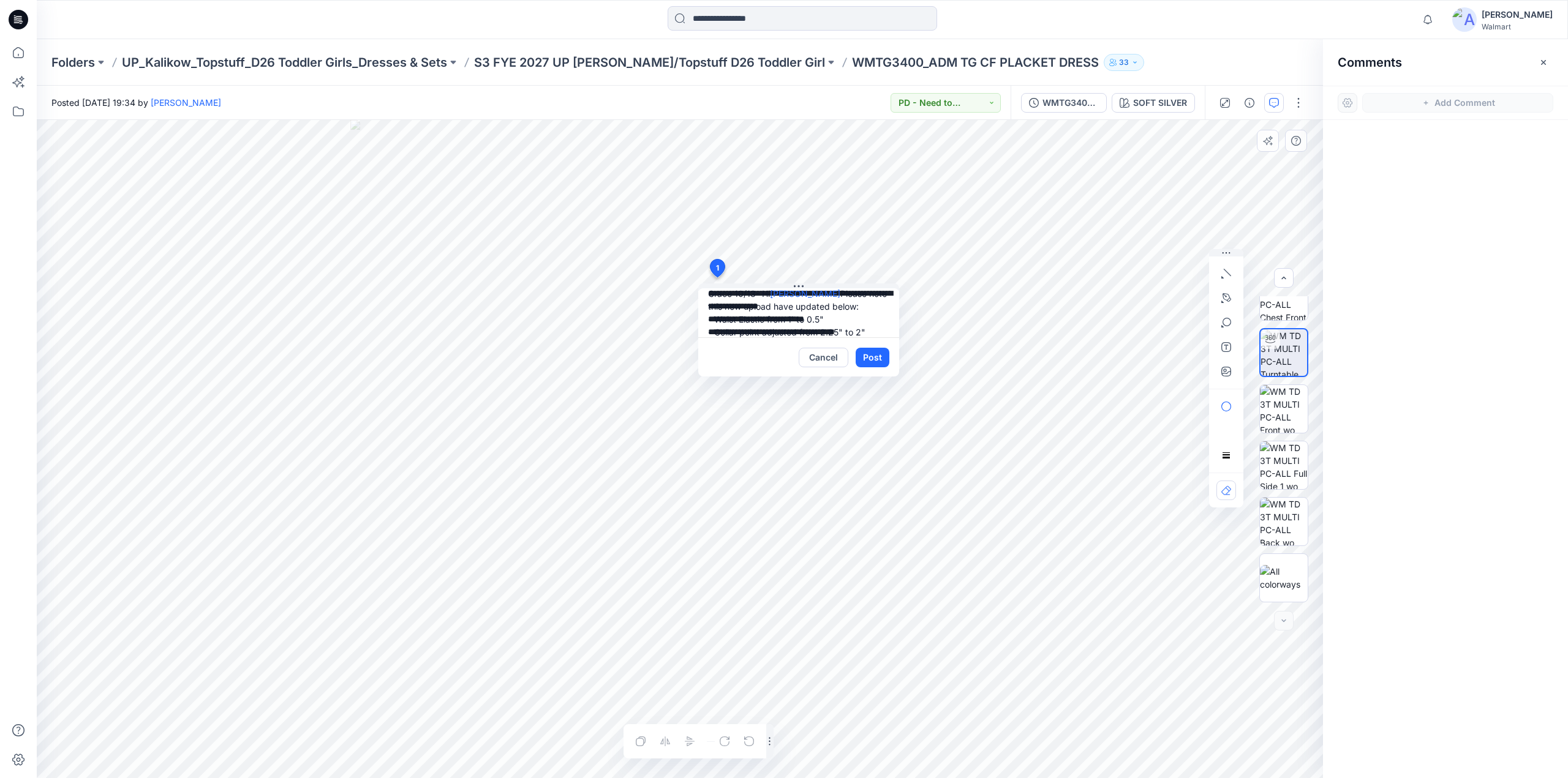
scroll to position [24, 0]
type textarea "**********"
click at [871, 357] on button "Post" at bounding box center [872, 357] width 34 height 20
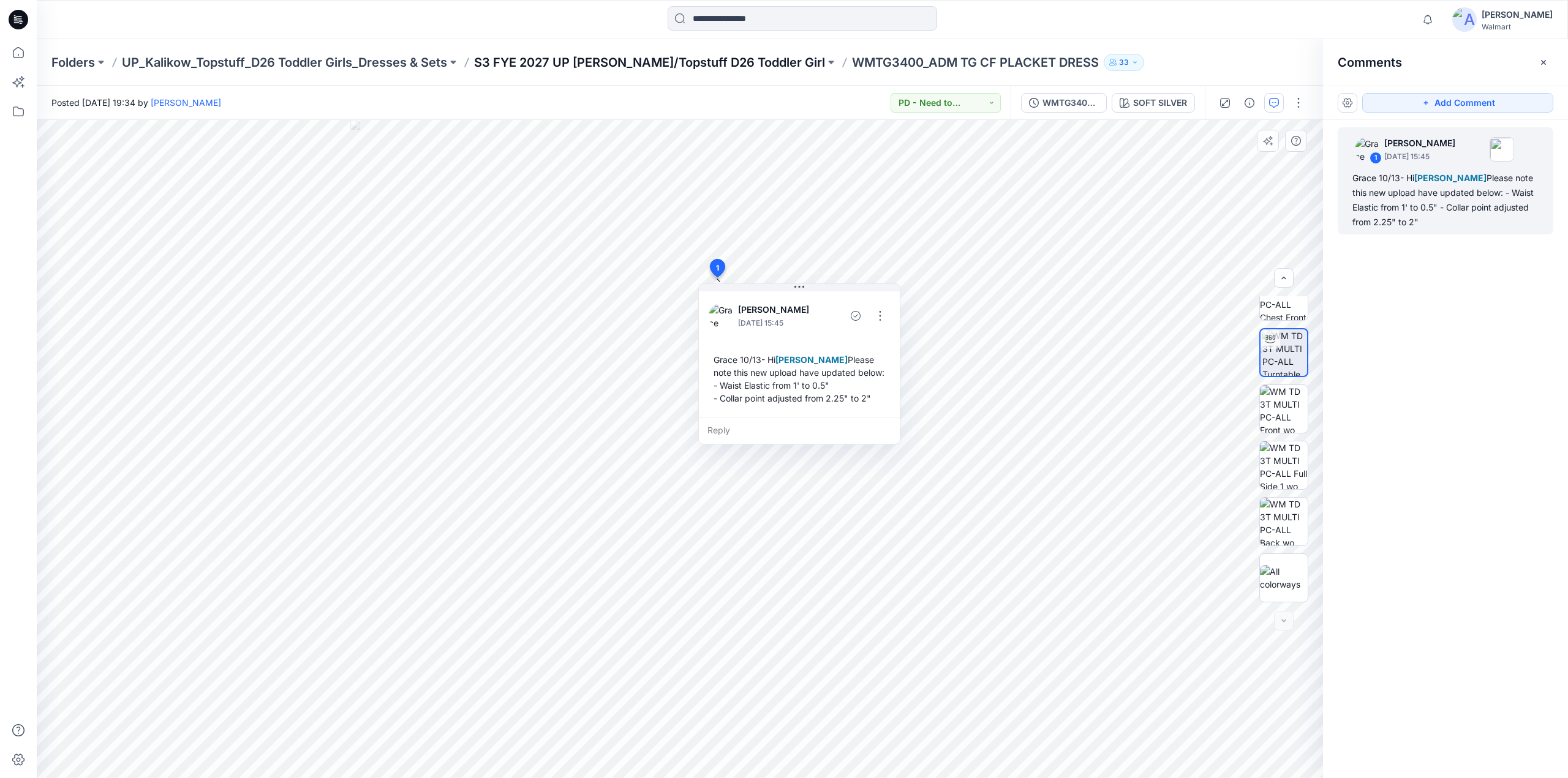
click at [645, 67] on p "S3 FYE 2027 UP [PERSON_NAME]/Topstuff D26 Toddler Girl" at bounding box center [649, 62] width 351 height 17
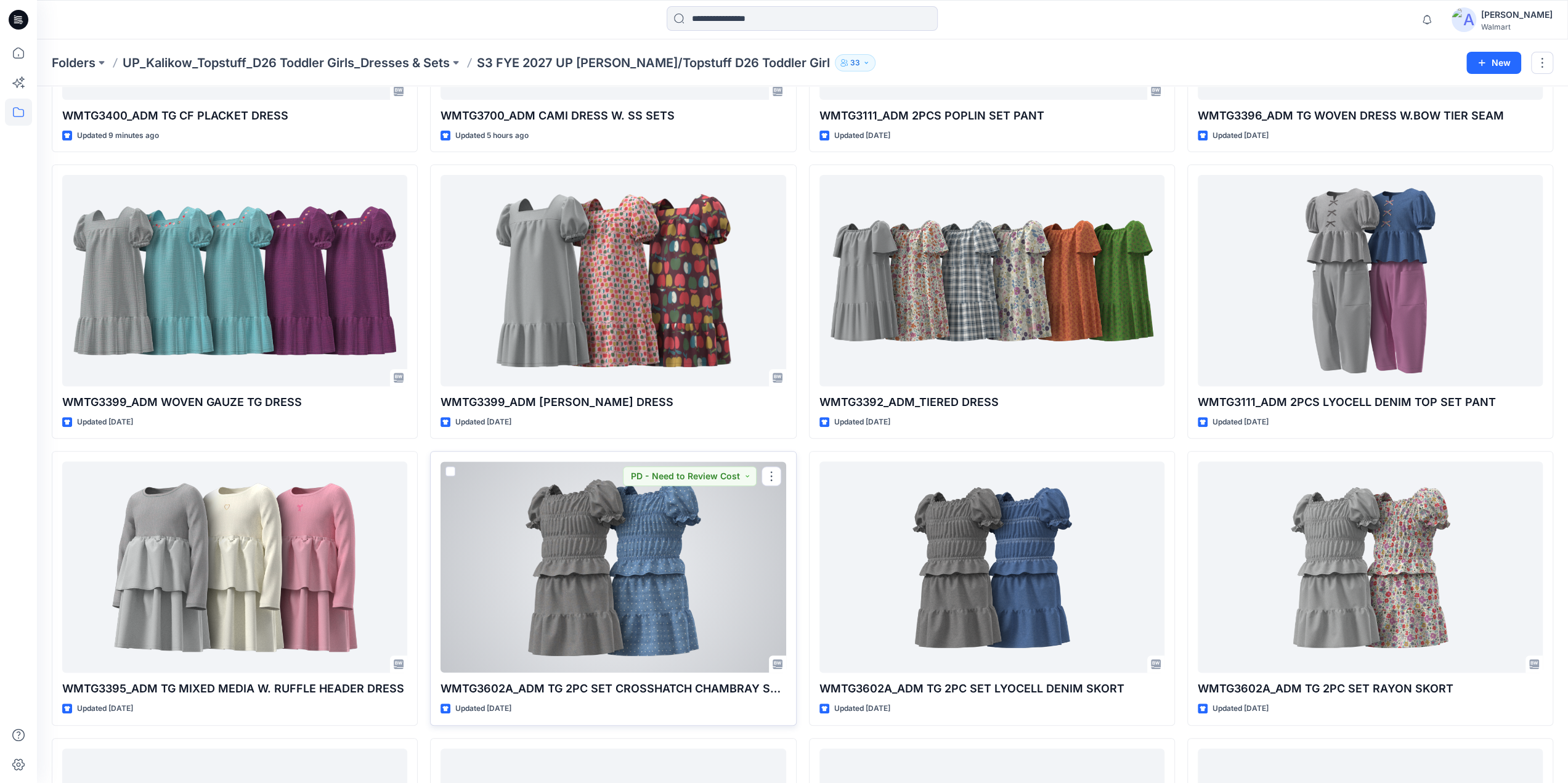
scroll to position [789, 0]
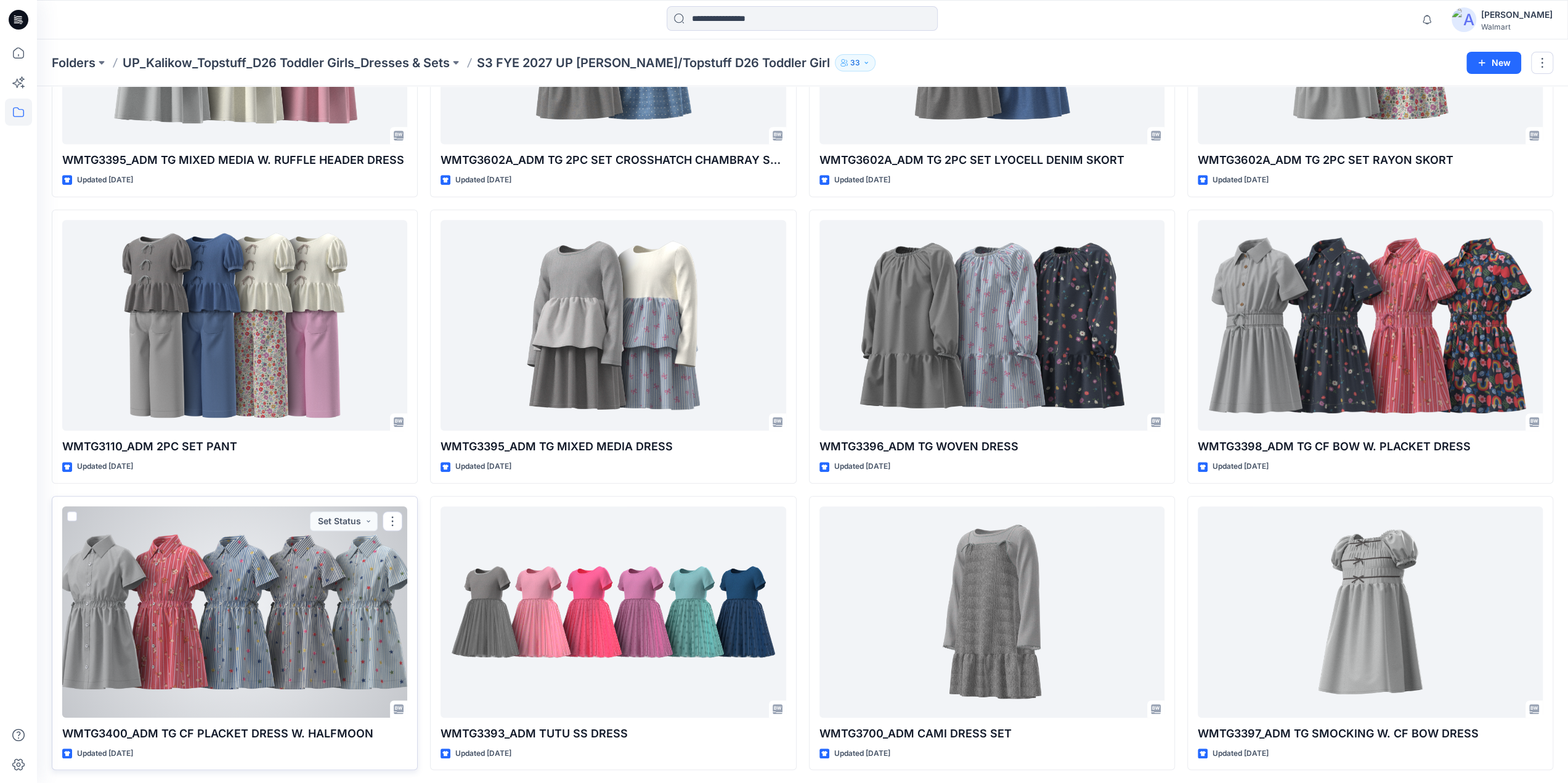
click at [289, 627] on div at bounding box center [234, 612] width 345 height 211
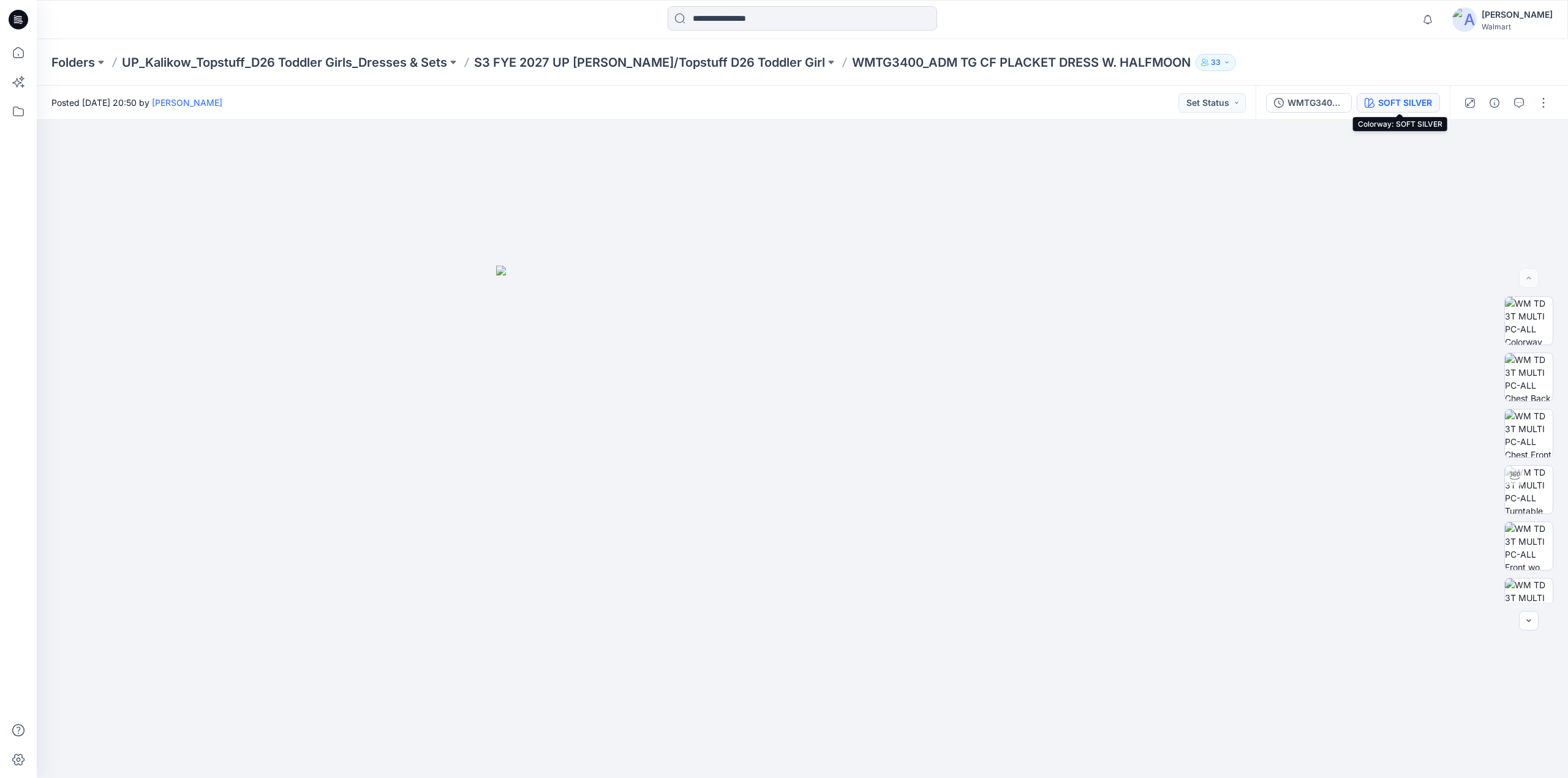
click at [1414, 103] on div "SOFT SILVER" at bounding box center [1405, 103] width 54 height 14
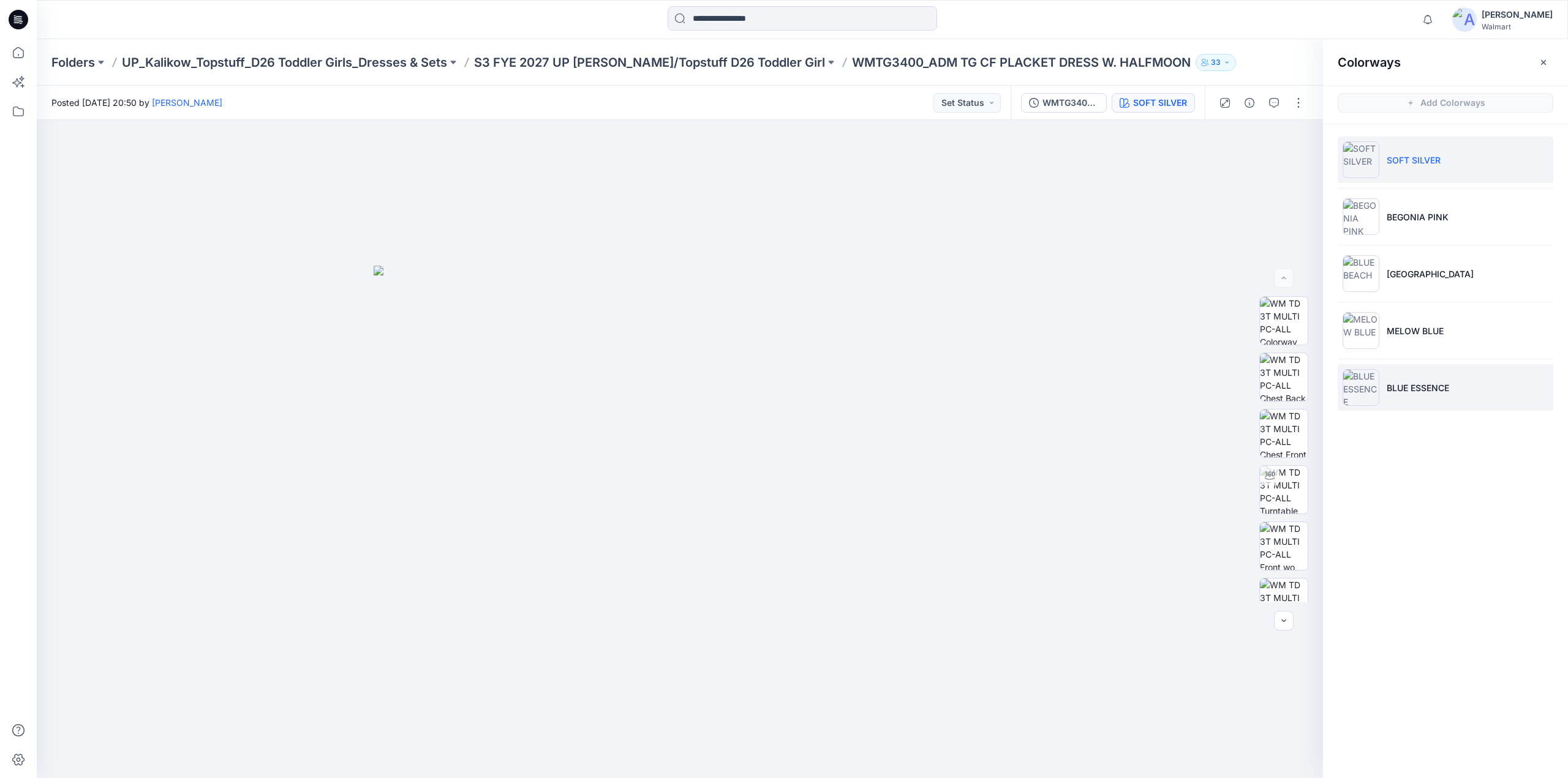
click at [1404, 390] on p "BLUE ESSENCE" at bounding box center [1418, 387] width 62 height 13
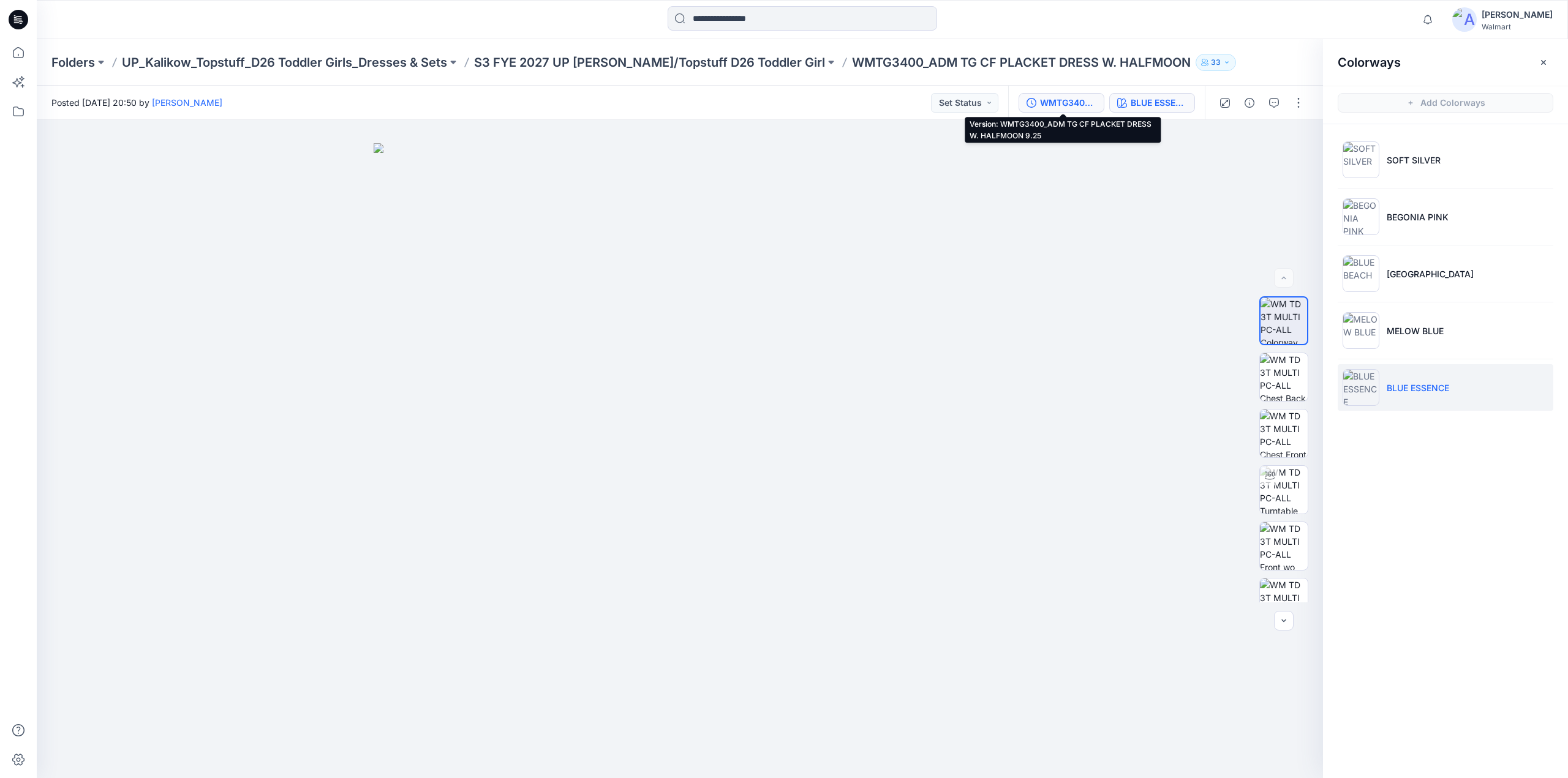
click at [1068, 101] on div "WMTG3400_ADM TG CF PLACKET DRESS W. HALFMOON 9.25" at bounding box center [1068, 103] width 56 height 14
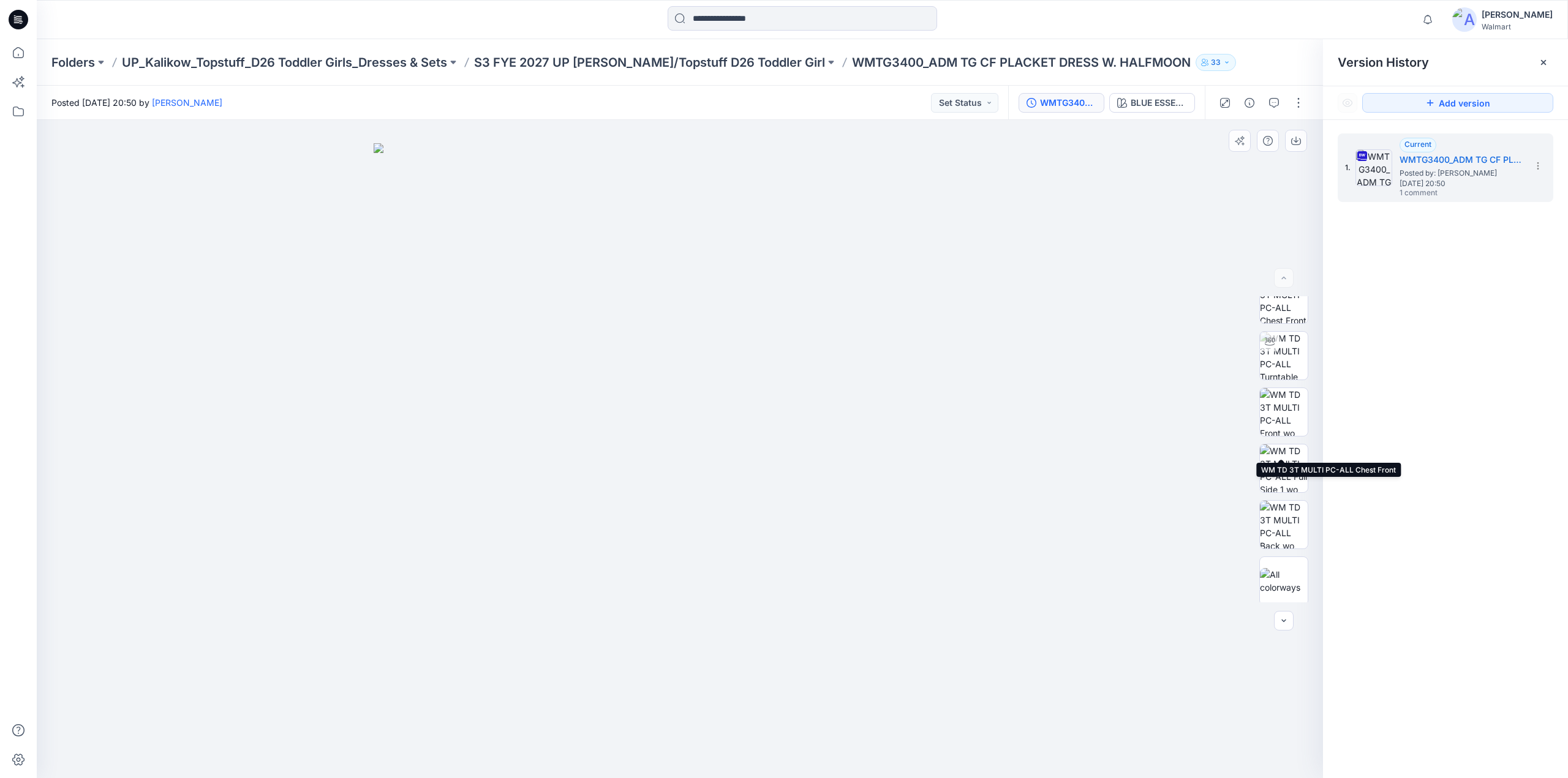
scroll to position [137, 0]
click at [1159, 103] on div "BLUE ESSENCE" at bounding box center [1158, 103] width 56 height 14
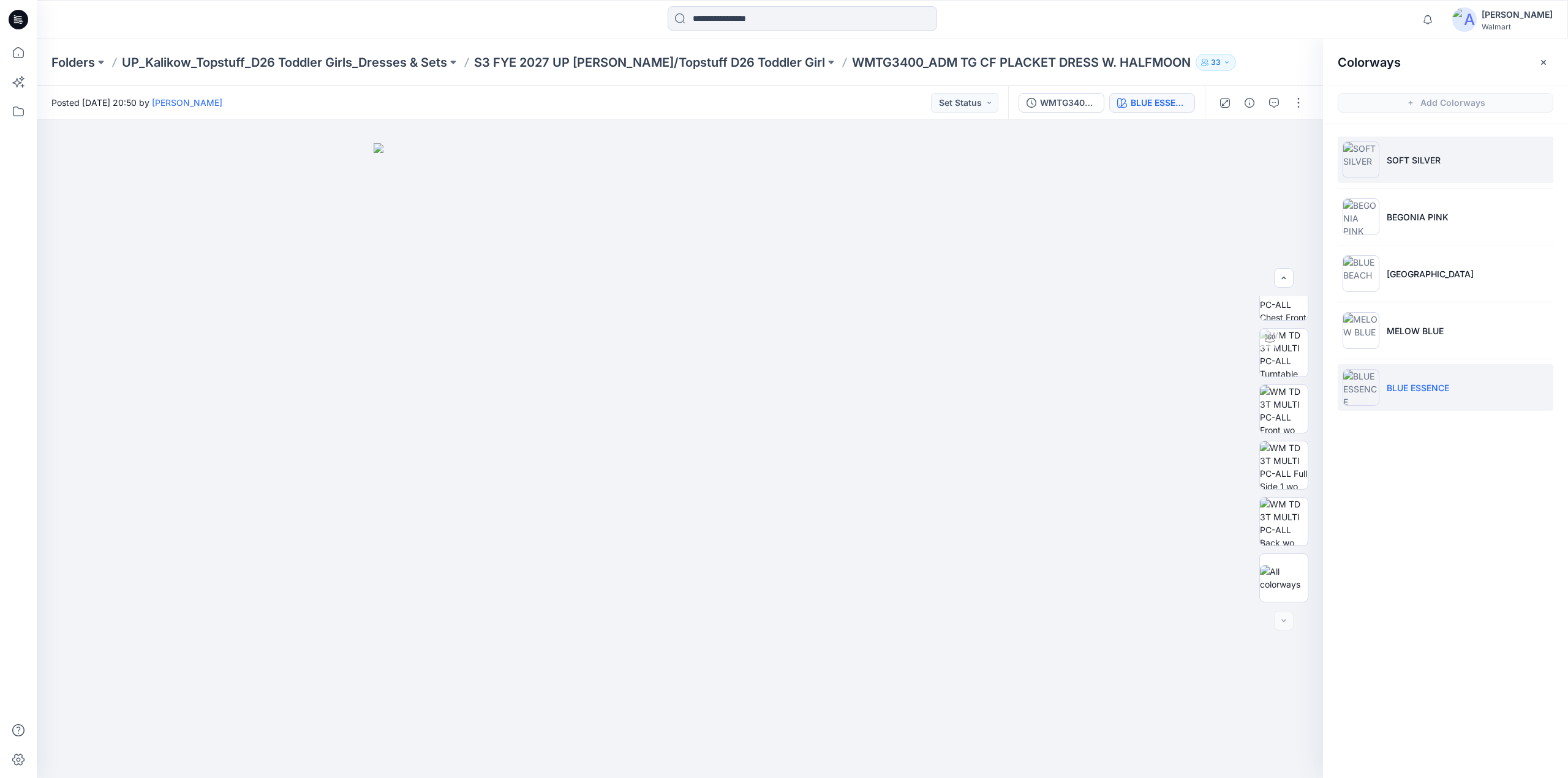
click at [1428, 158] on p "SOFT SILVER" at bounding box center [1413, 160] width 54 height 13
click at [698, 63] on p "S3 FYE 2027 UP [PERSON_NAME]/Topstuff D26 Toddler Girl" at bounding box center [649, 62] width 351 height 17
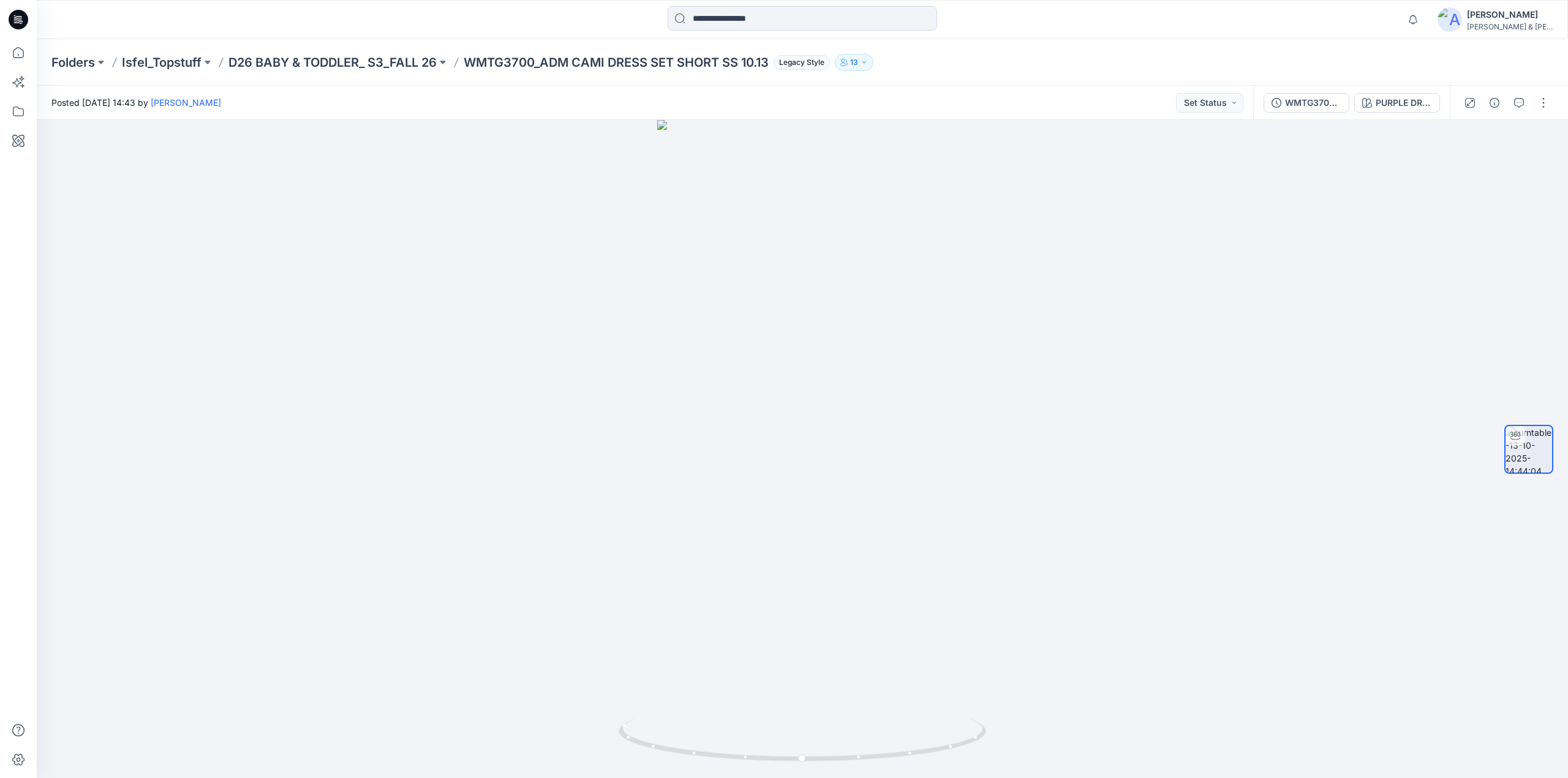
click at [516, 60] on p "WMTG3700_ADM CAMI DRESS SET SHORT SS 10.13" at bounding box center [616, 62] width 305 height 17
click at [387, 65] on p "D26 BABY & TODDLER_ S3_FALL 26" at bounding box center [333, 62] width 208 height 17
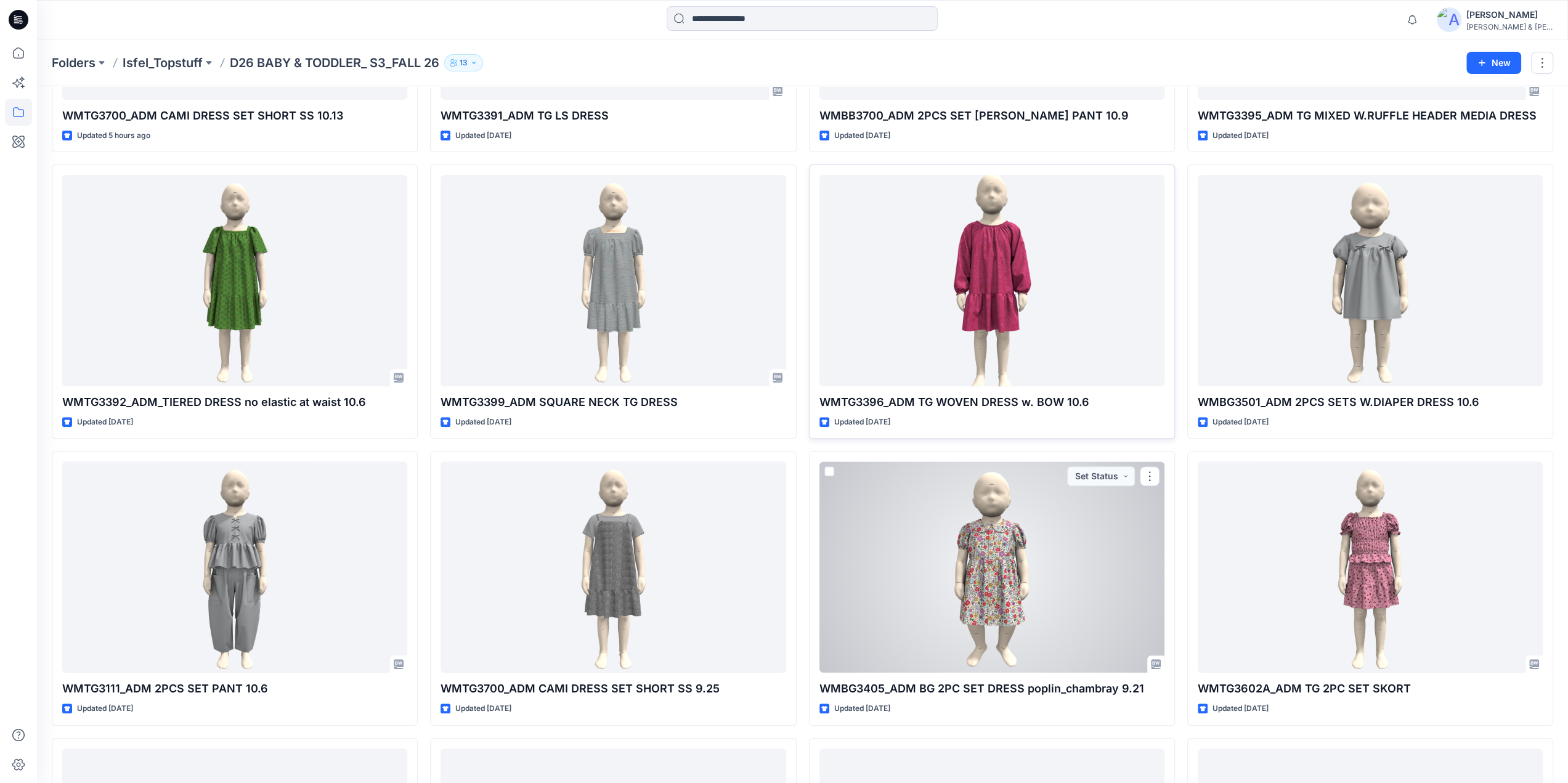
scroll to position [1043, 0]
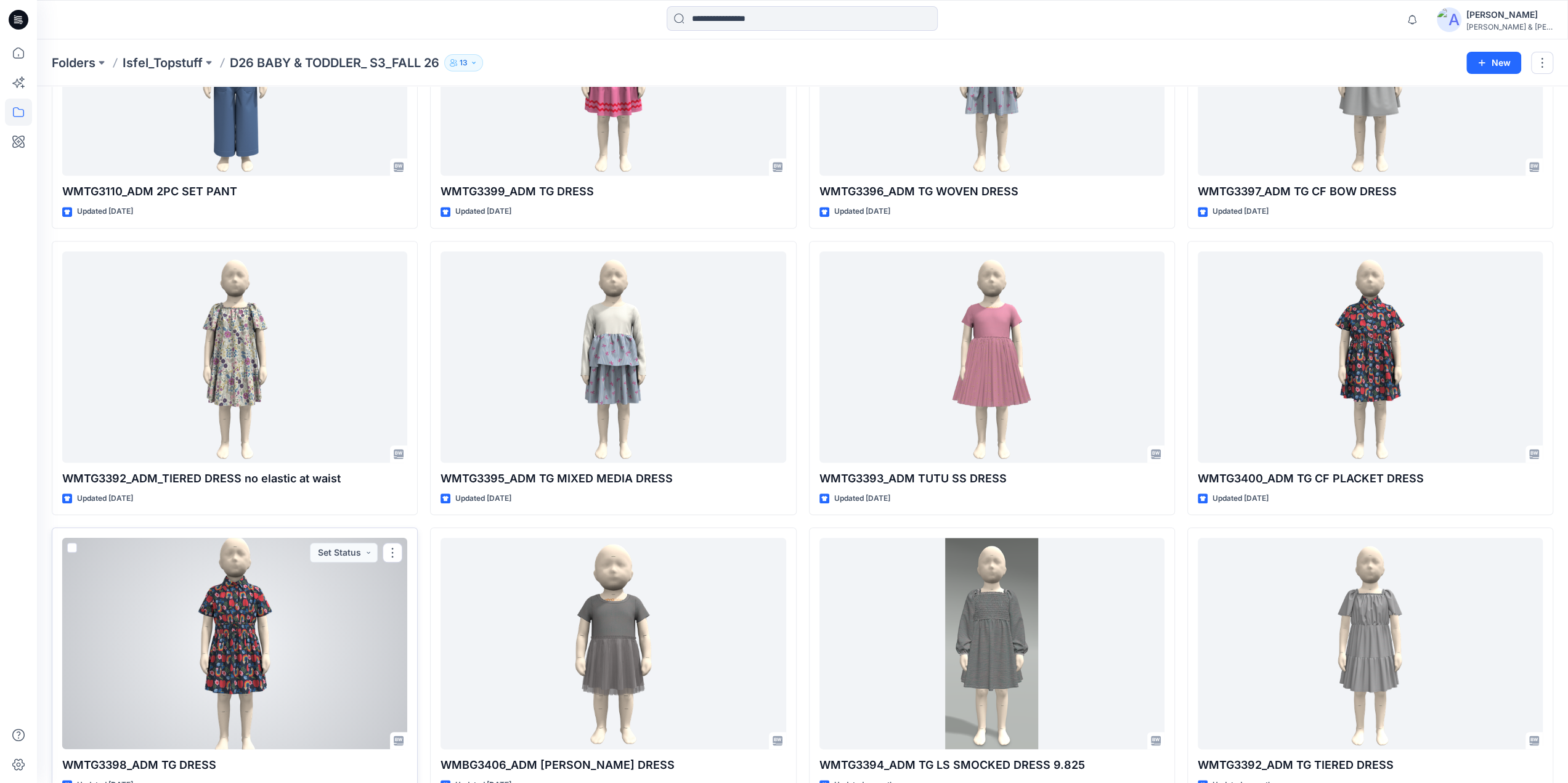
click at [247, 660] on div at bounding box center [234, 644] width 345 height 211
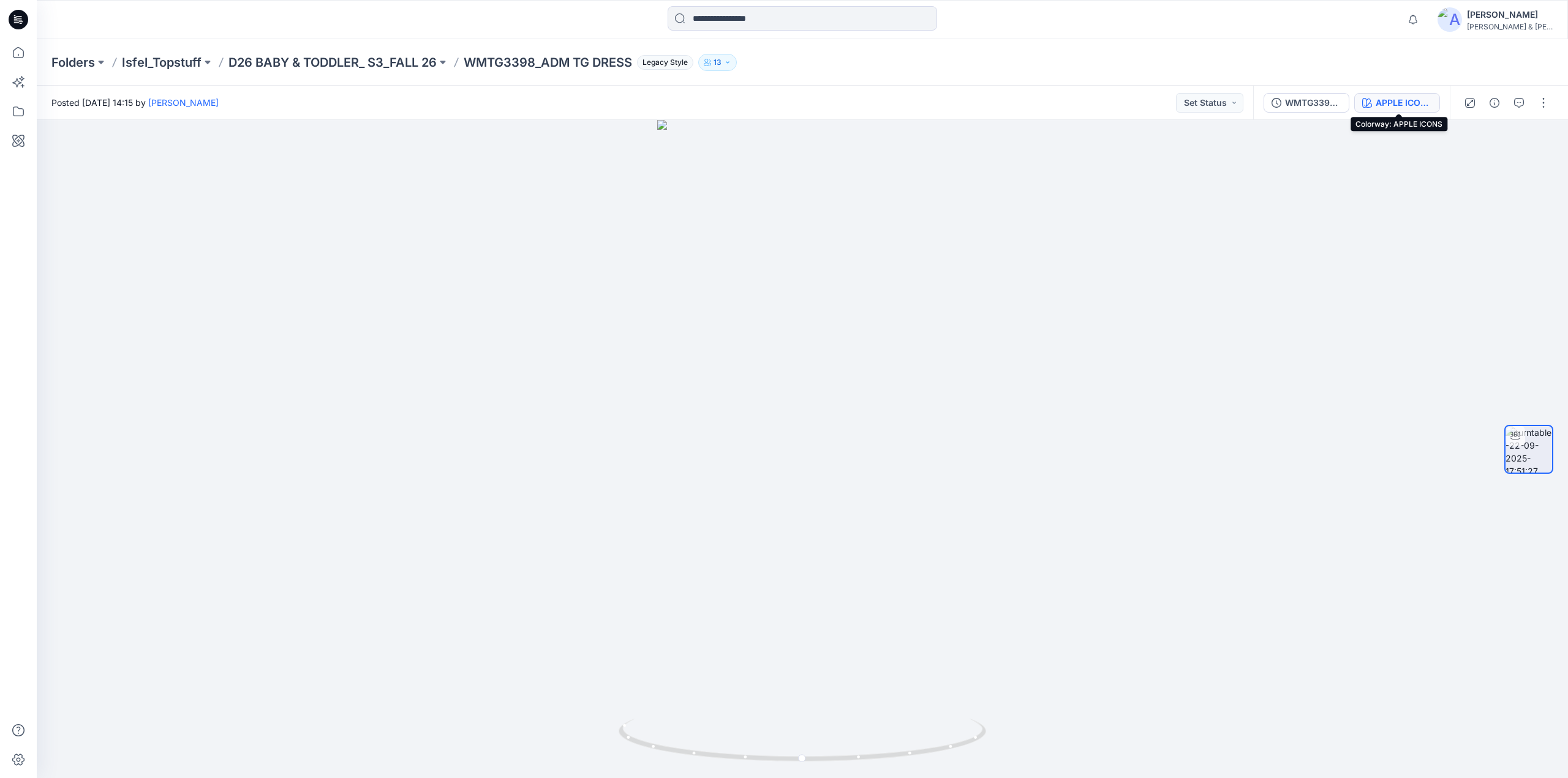
click at [1399, 106] on div "APPLE ICONS" at bounding box center [1403, 103] width 56 height 14
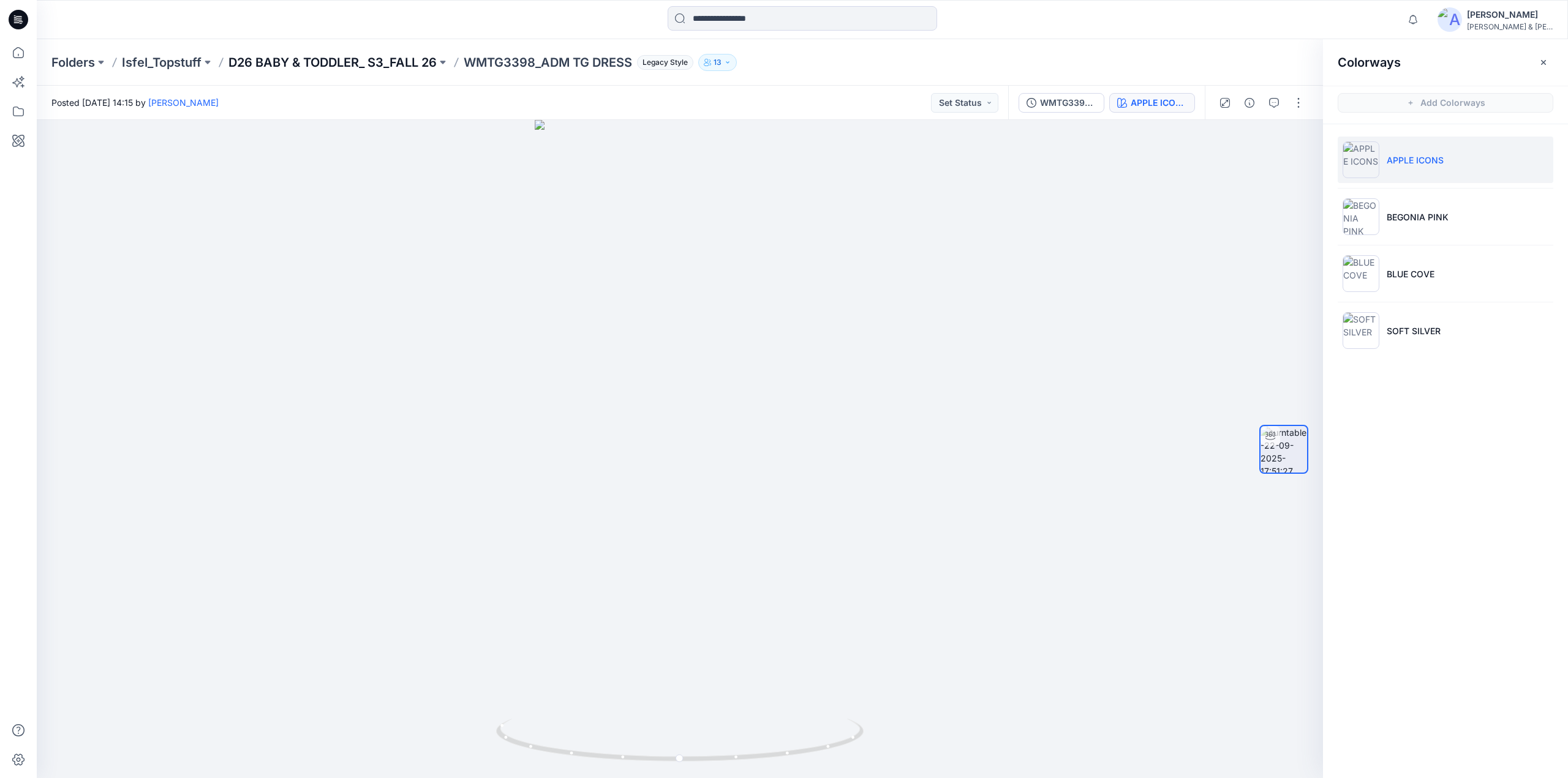
click at [385, 63] on p "D26 BABY & TODDLER_ S3_FALL 26" at bounding box center [333, 62] width 208 height 17
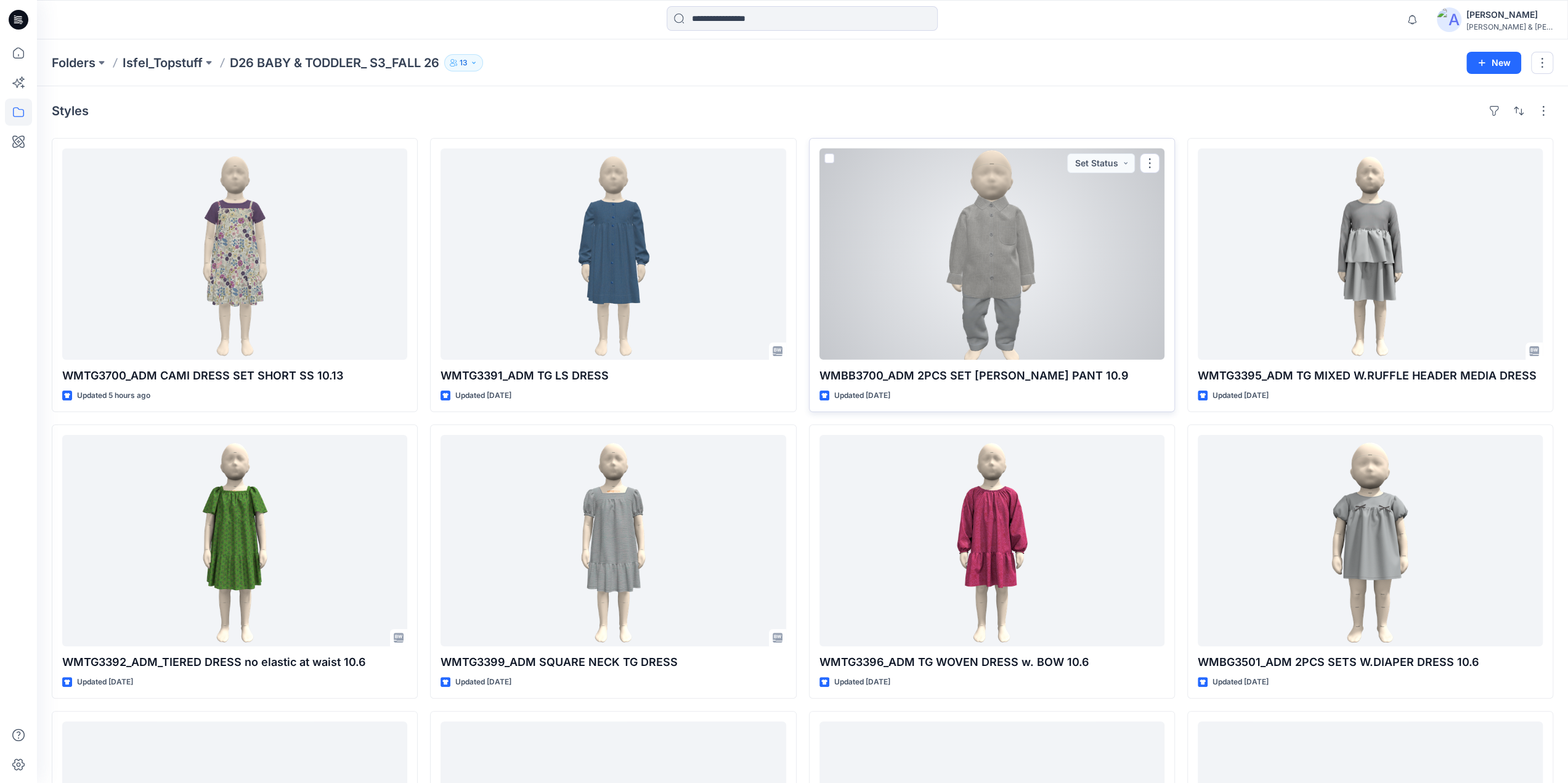
scroll to position [783, 0]
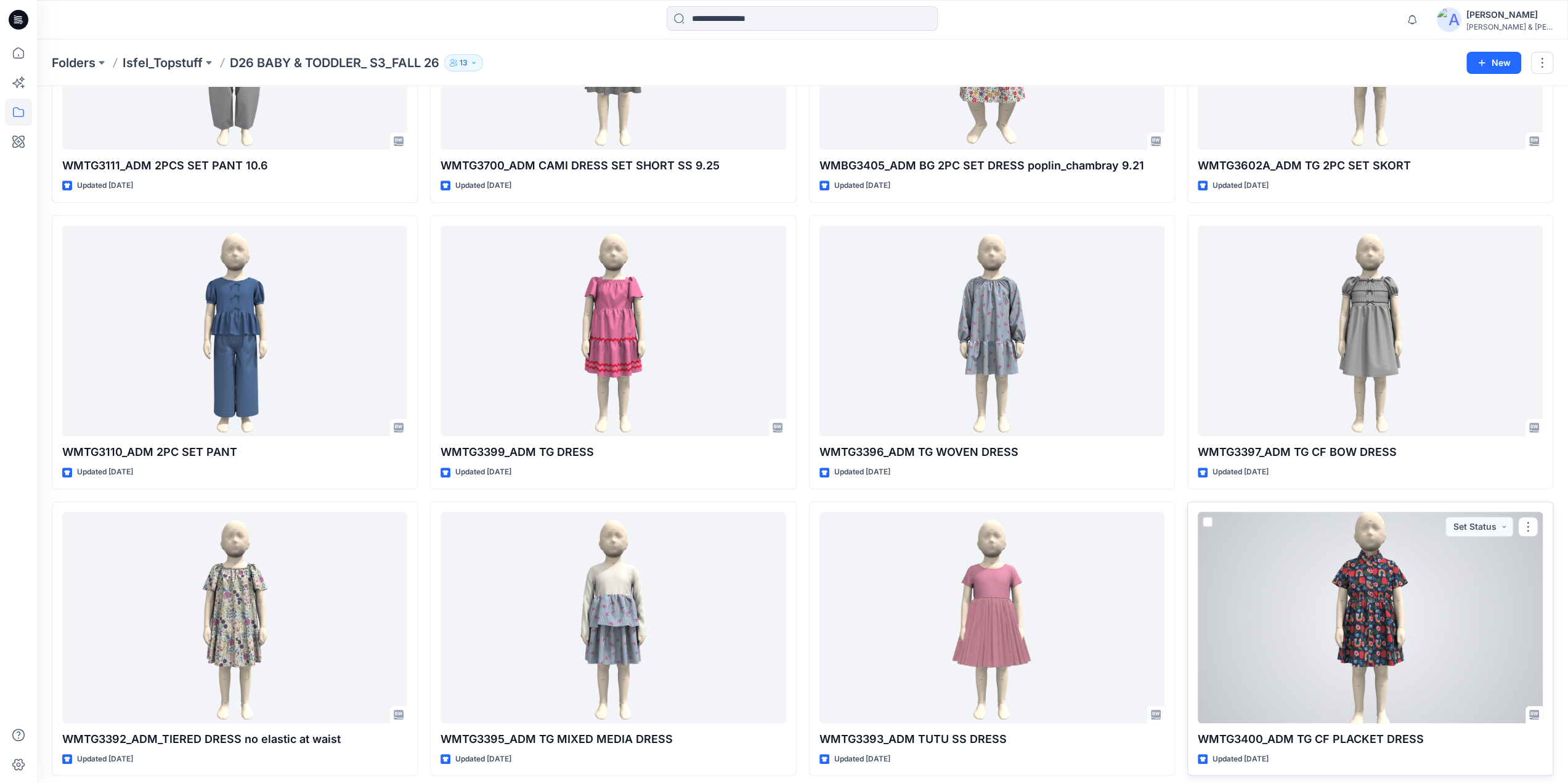
click at [1355, 596] on div at bounding box center [1370, 617] width 345 height 211
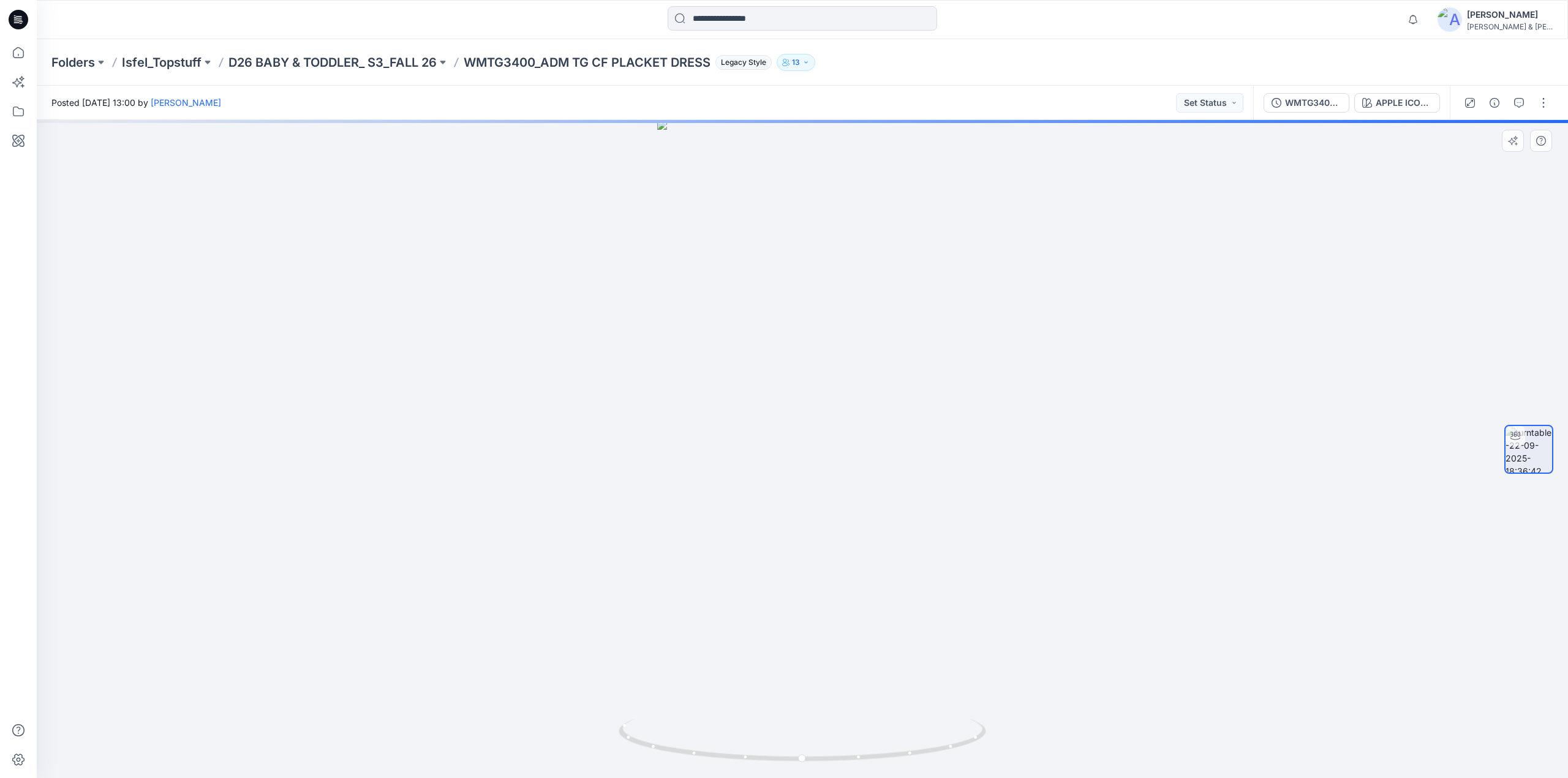
drag, startPoint x: 868, startPoint y: 573, endPoint x: 848, endPoint y: 571, distance: 20.1
click at [864, 571] on div at bounding box center [802, 449] width 1531 height 658
drag, startPoint x: 734, startPoint y: 571, endPoint x: 701, endPoint y: 568, distance: 33.1
click at [701, 568] on div at bounding box center [802, 449] width 1531 height 658
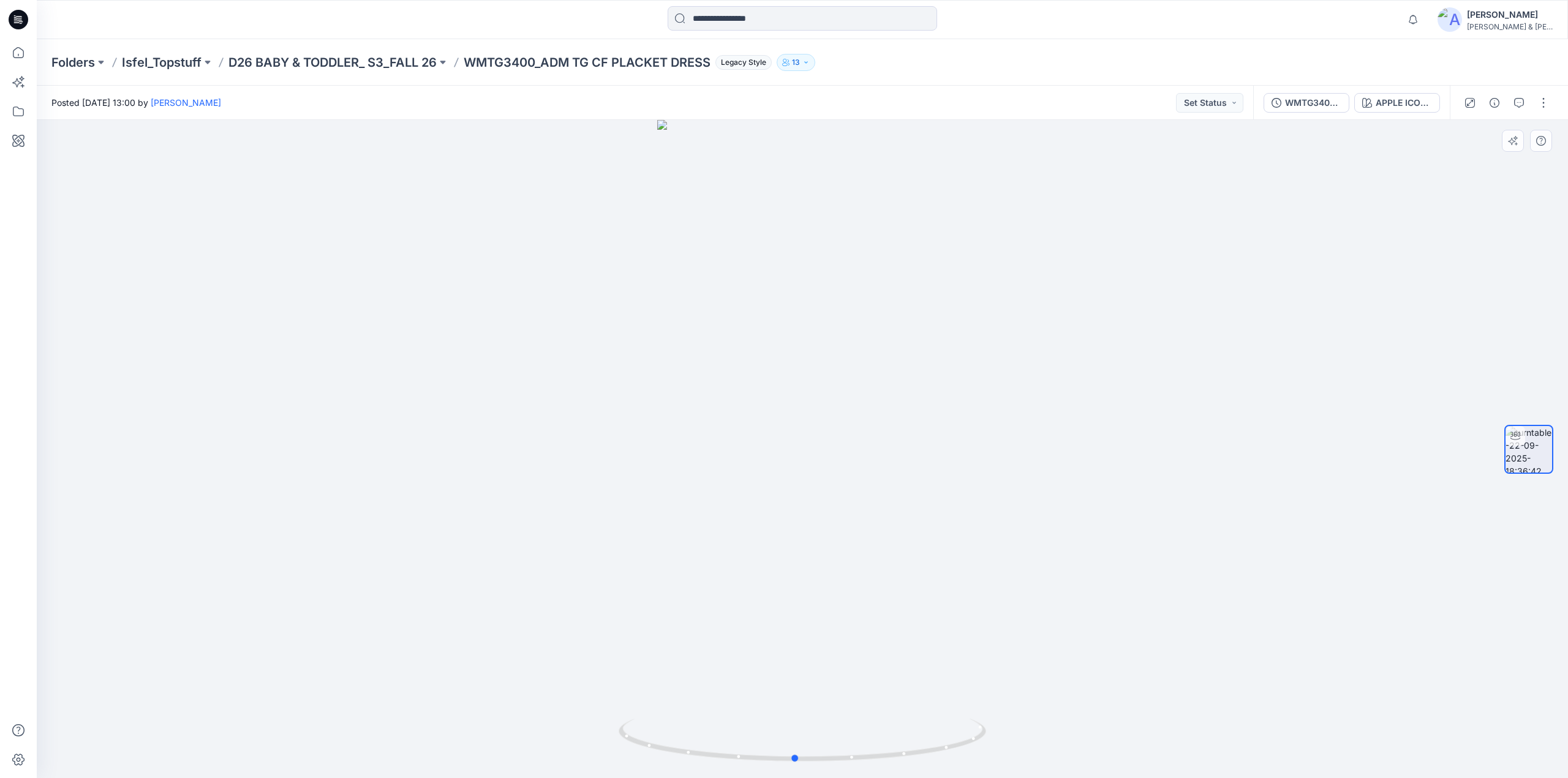
drag, startPoint x: 843, startPoint y: 517, endPoint x: 876, endPoint y: 514, distance: 33.1
click at [876, 514] on div at bounding box center [802, 449] width 1531 height 658
drag, startPoint x: 714, startPoint y: 65, endPoint x: 464, endPoint y: 78, distance: 250.3
click at [464, 78] on div "Folders Isfel_Topstuff D26 BABY & TODDLER_ S3_FALL 26 WMTG3400_ADM TG CF PLACKE…" at bounding box center [802, 63] width 1531 height 47
click at [382, 60] on p "D26 BABY & TODDLER_ S3_FALL 26" at bounding box center [333, 62] width 208 height 17
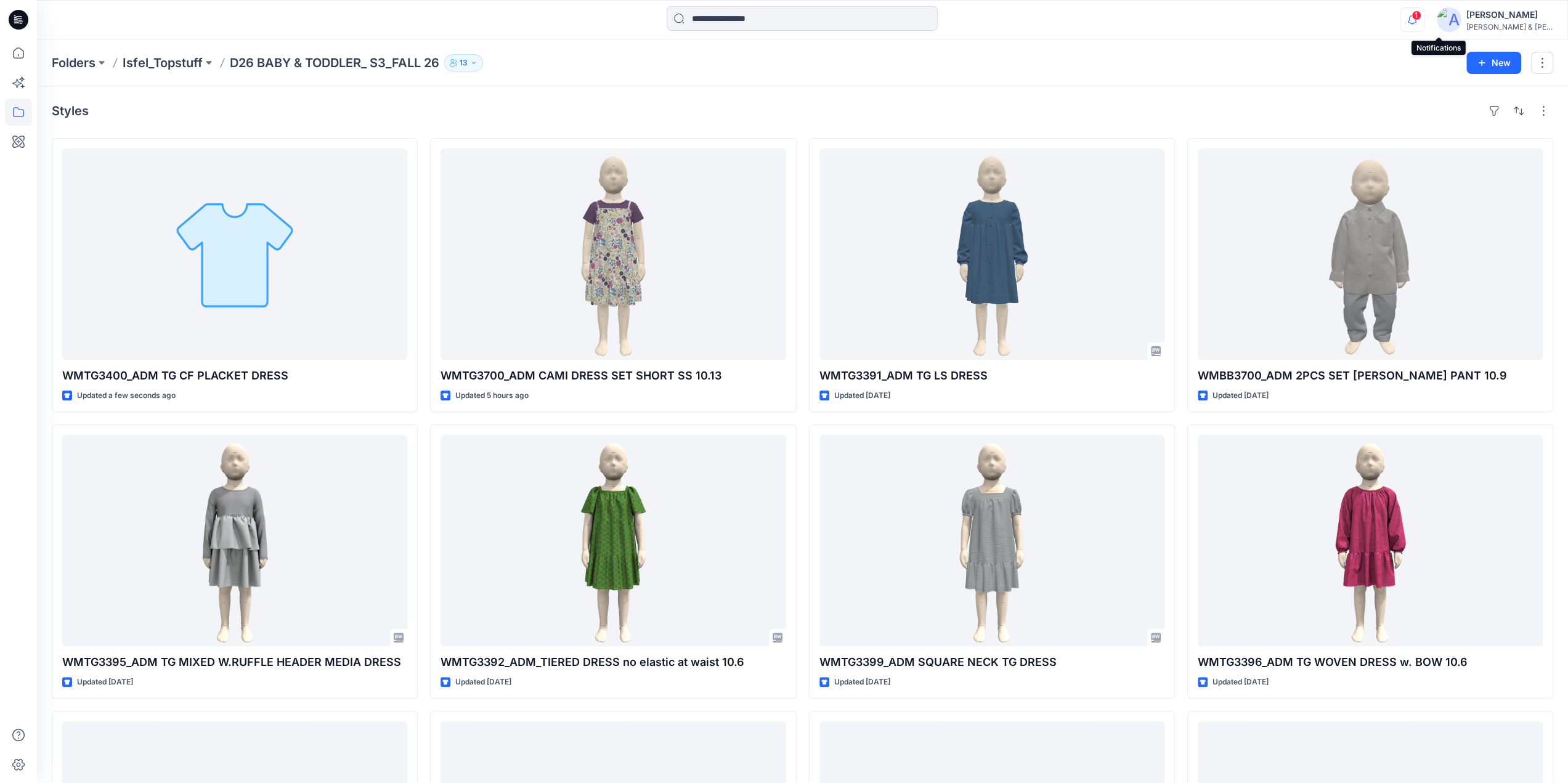
click at [1424, 19] on icon "button" at bounding box center [1412, 20] width 24 height 25
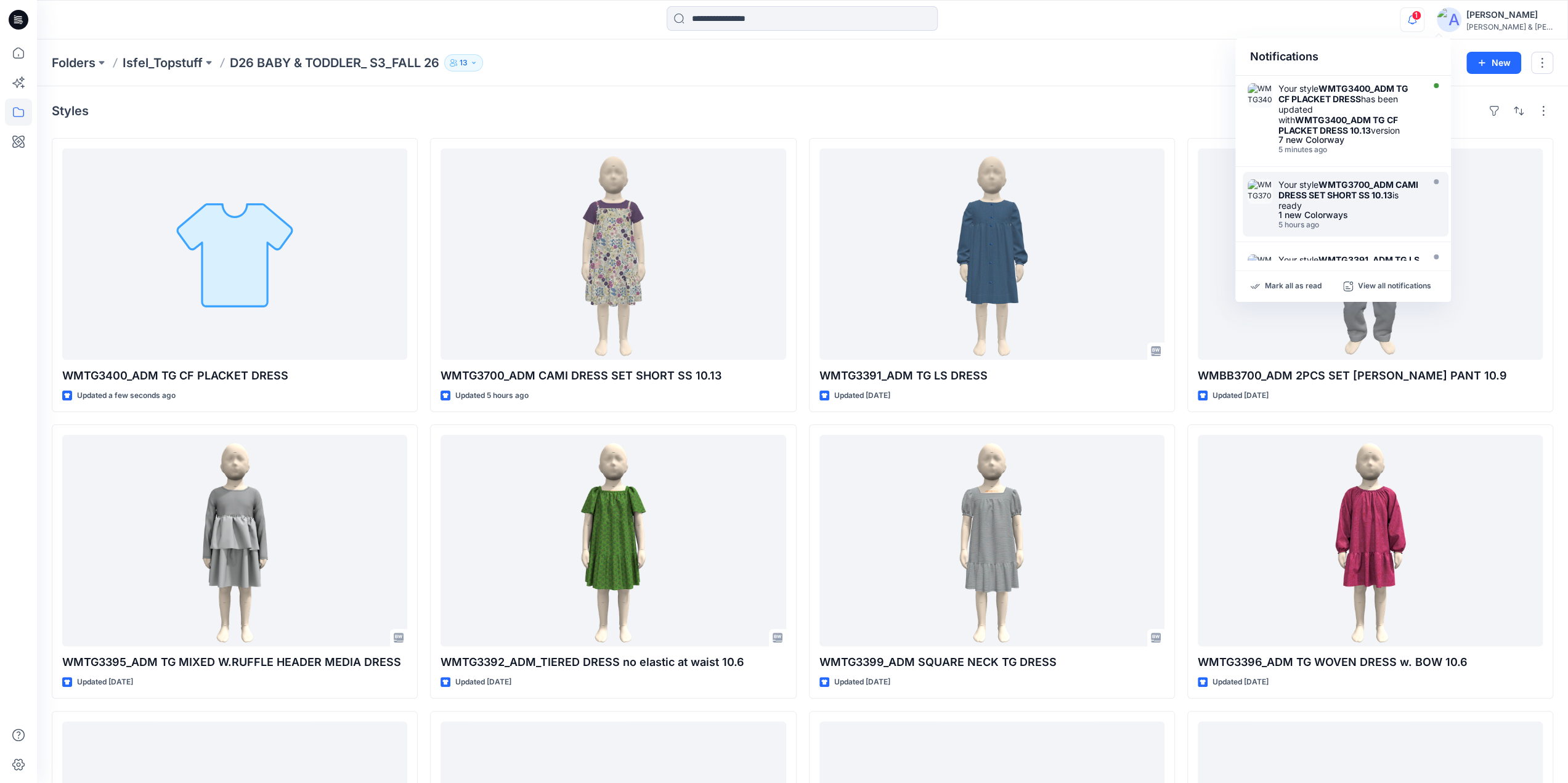
click at [1328, 107] on div "Your style WMTG3400_ADM TG CF PLACKET DRESS has been updated with WMTG3400_ADM …" at bounding box center [1349, 109] width 142 height 52
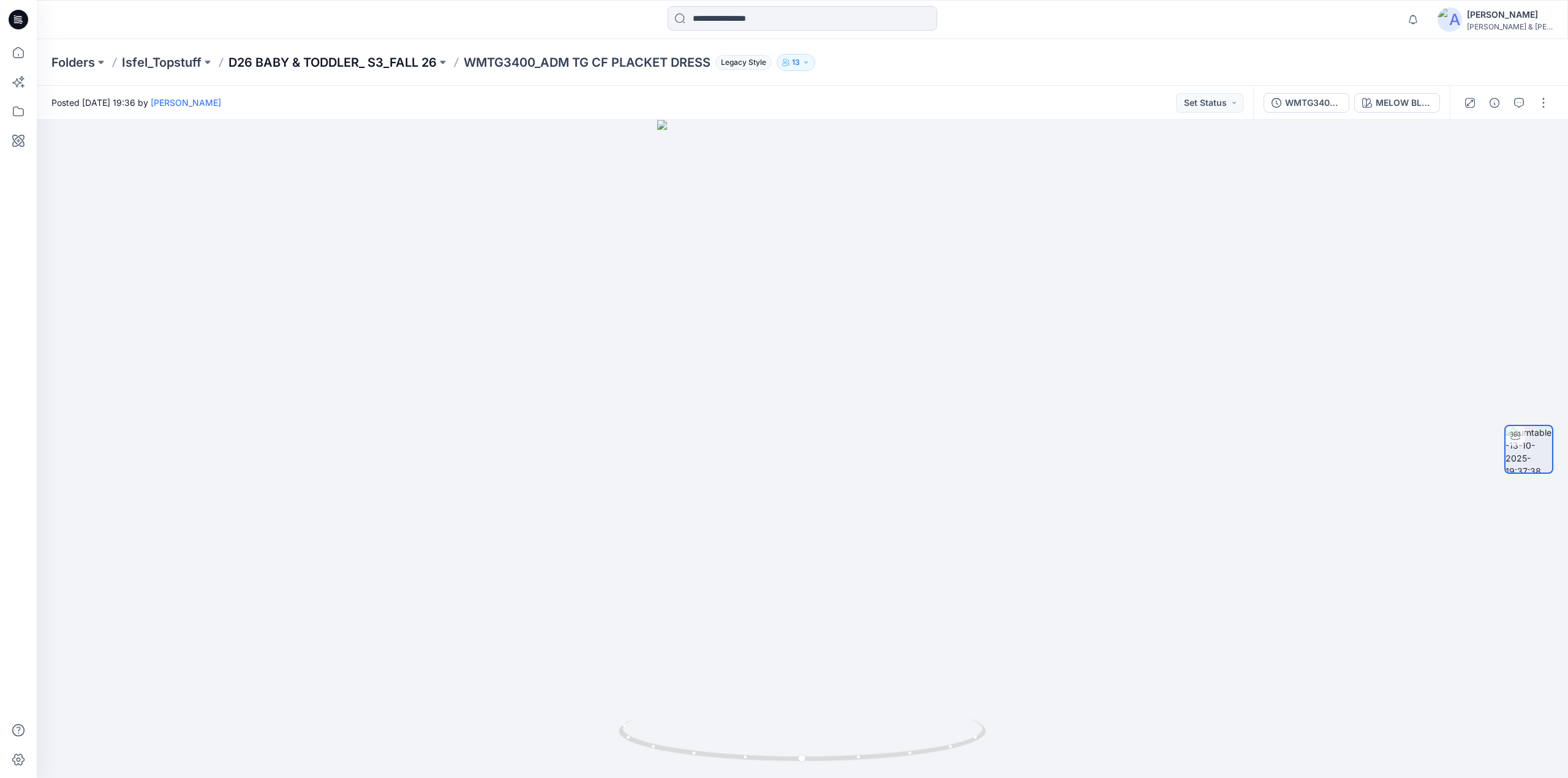
click at [374, 65] on p "D26 BABY & TODDLER_ S3_FALL 26" at bounding box center [333, 62] width 208 height 17
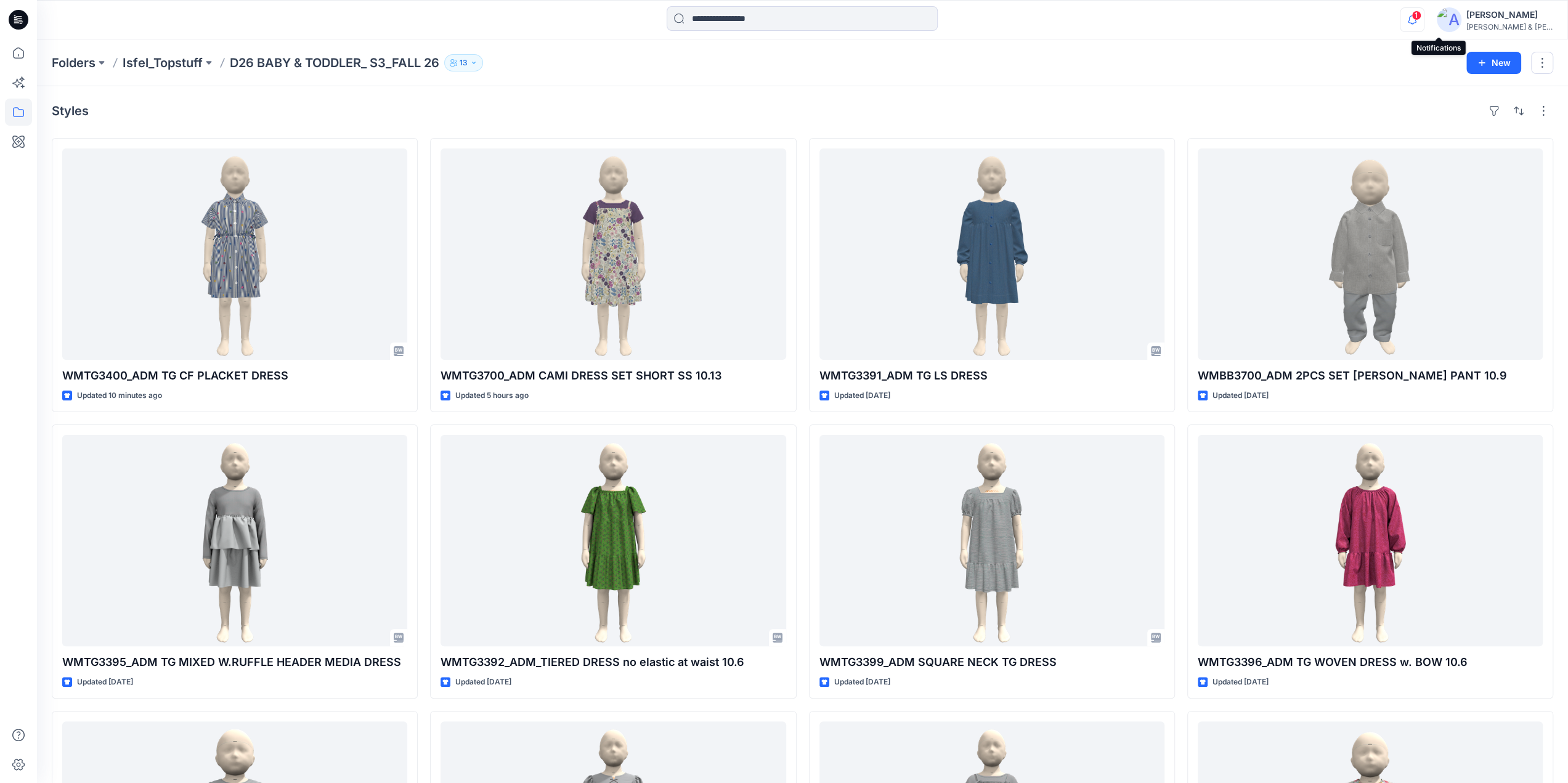
click at [1424, 20] on icon "button" at bounding box center [1412, 20] width 24 height 25
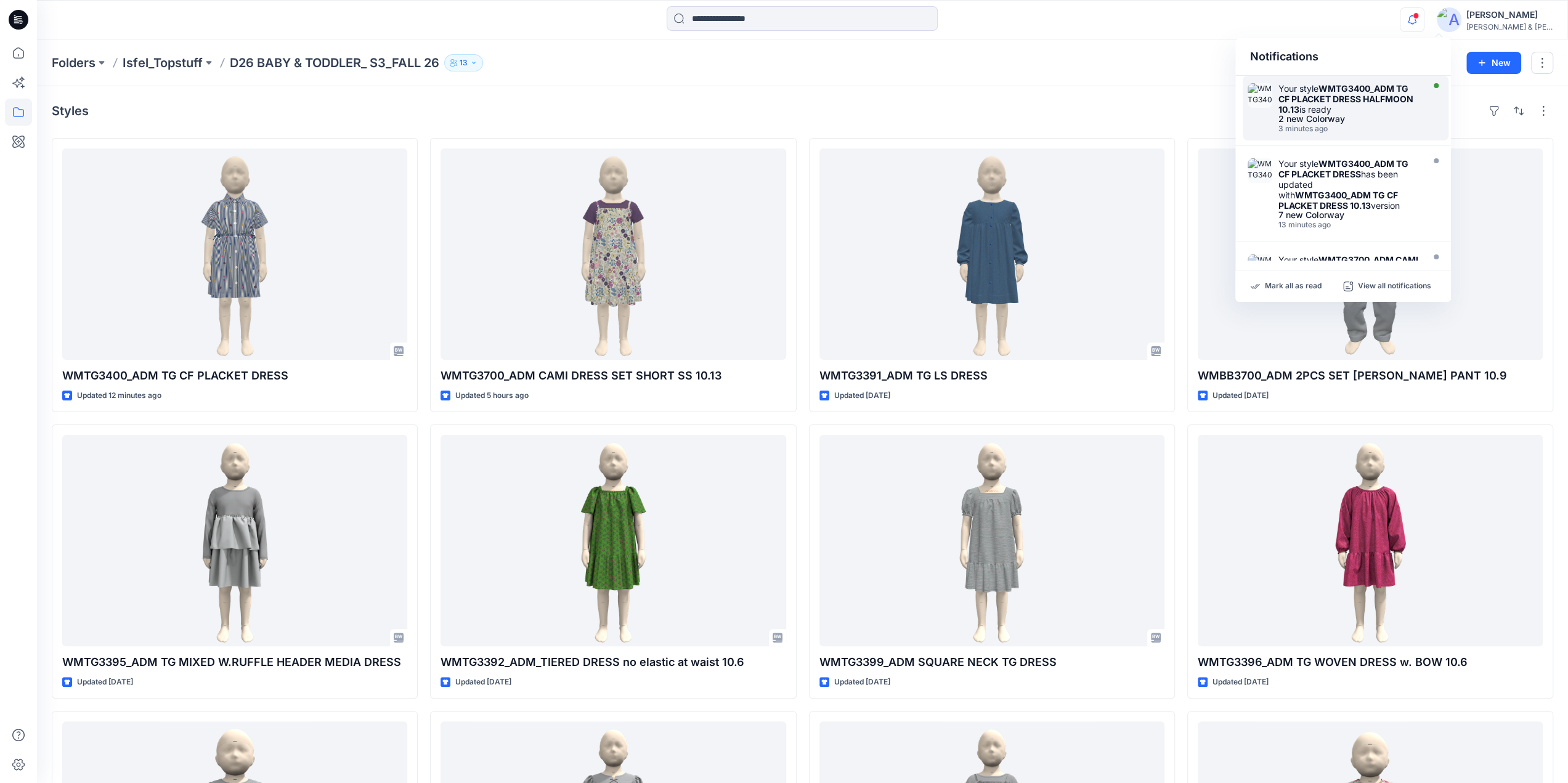
click at [1337, 98] on strong "WMTG3400_ADM TG CF PLACKET DRESS HALFMOON 10.13" at bounding box center [1346, 99] width 135 height 32
